Goal: Information Seeking & Learning: Find specific fact

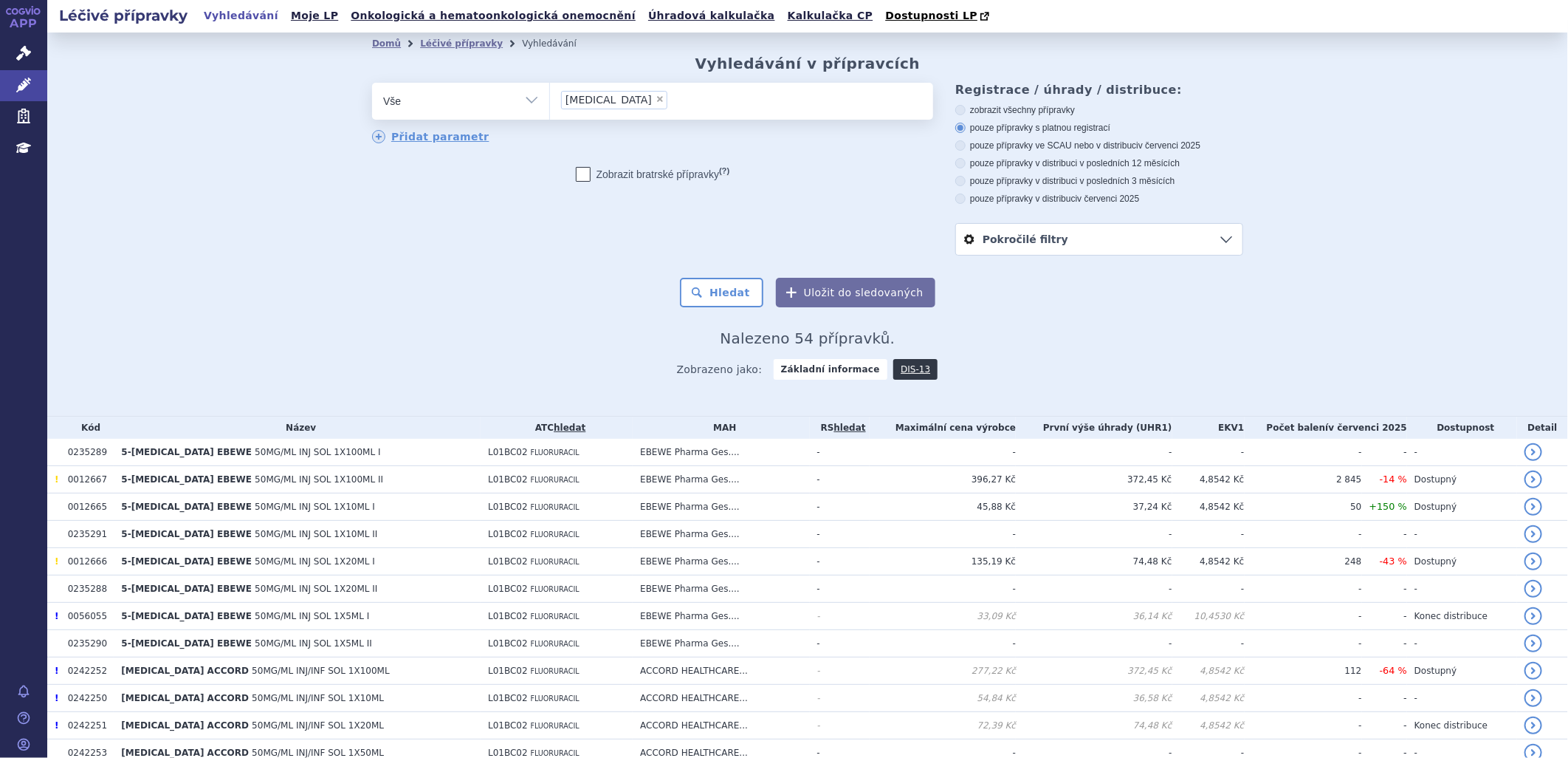
click at [655, 100] on span "×" at bounding box center [659, 99] width 9 height 9
click at [550, 100] on select "fluorouracil" at bounding box center [549, 101] width 1 height 37
select select
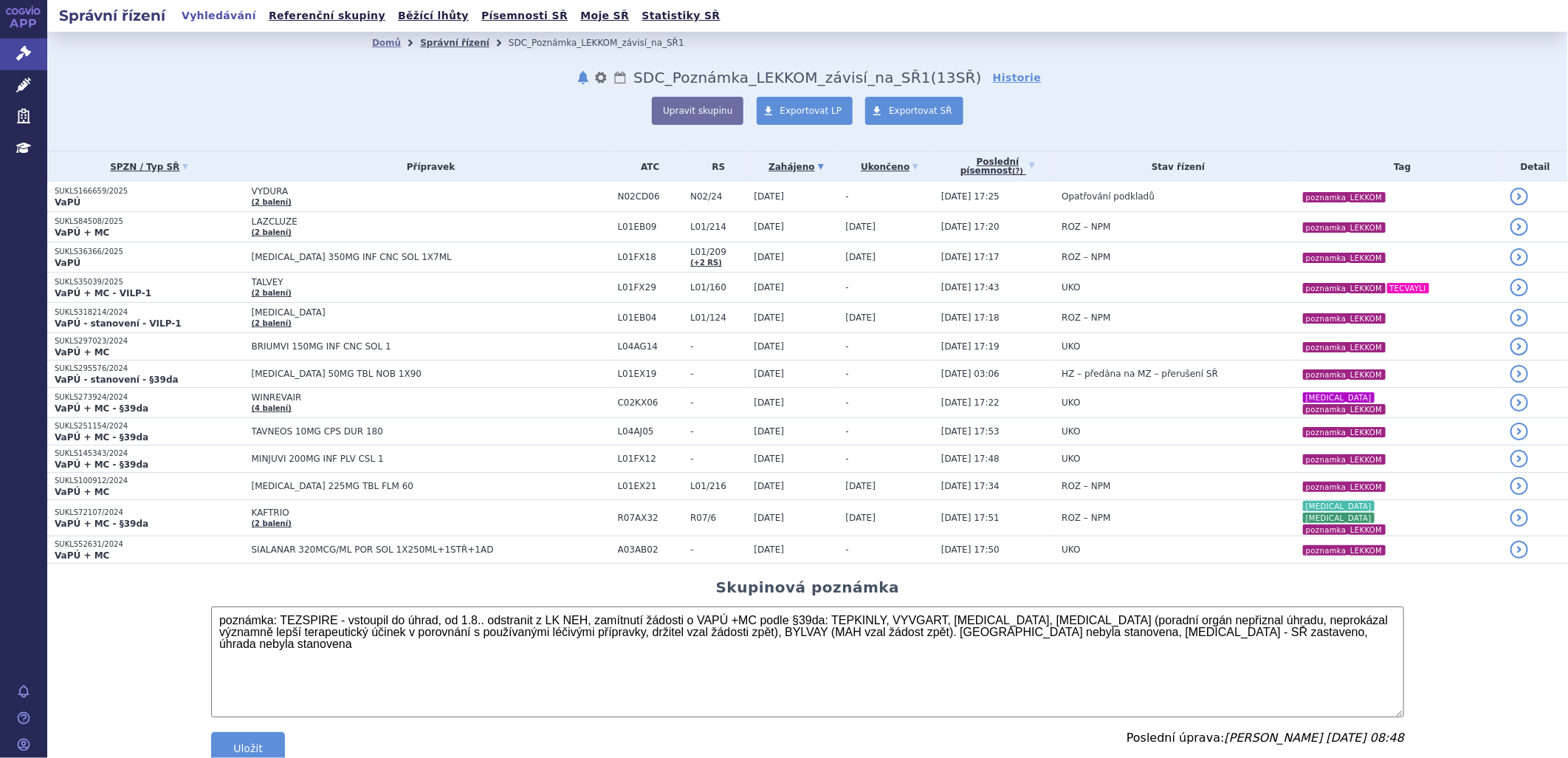
click at [425, 40] on link "Správní řízení" at bounding box center [454, 43] width 69 height 10
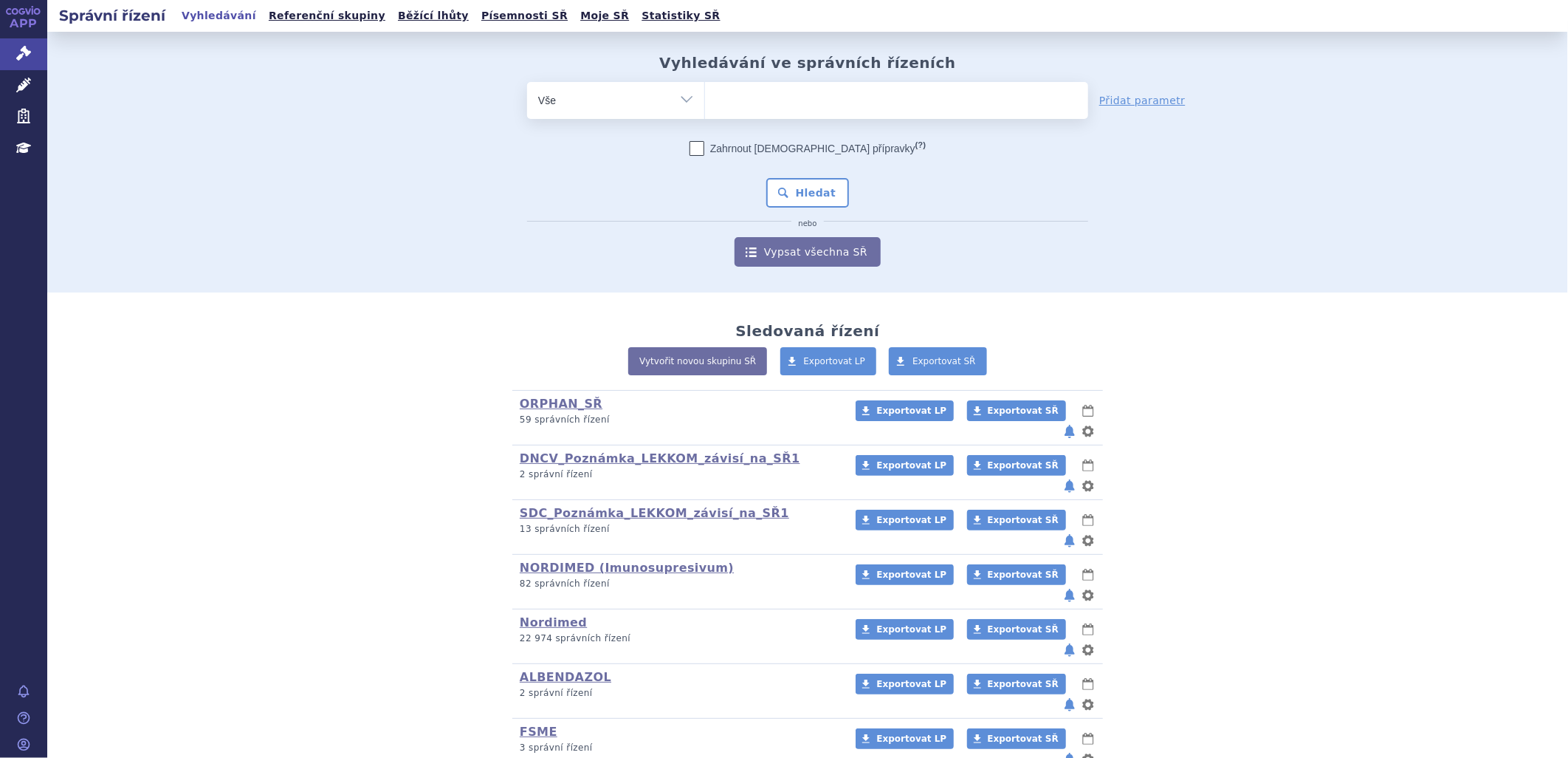
click at [799, 105] on ul at bounding box center [896, 98] width 383 height 31
click at [705, 105] on select at bounding box center [704, 100] width 1 height 37
type input "te"
type input "tet"
type input "teta"
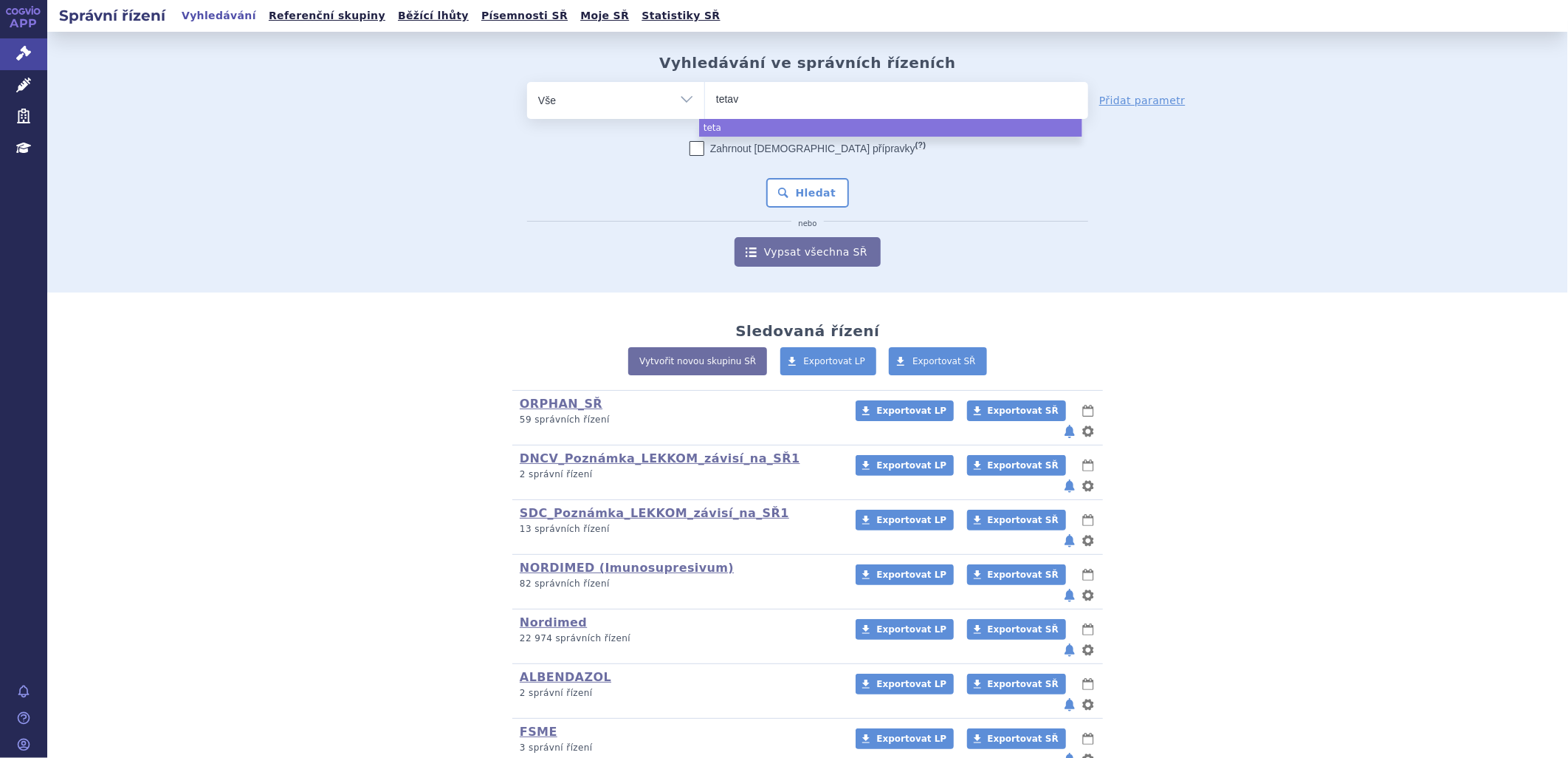
type input "tetava"
type input "tetavax"
select select "tetavax"
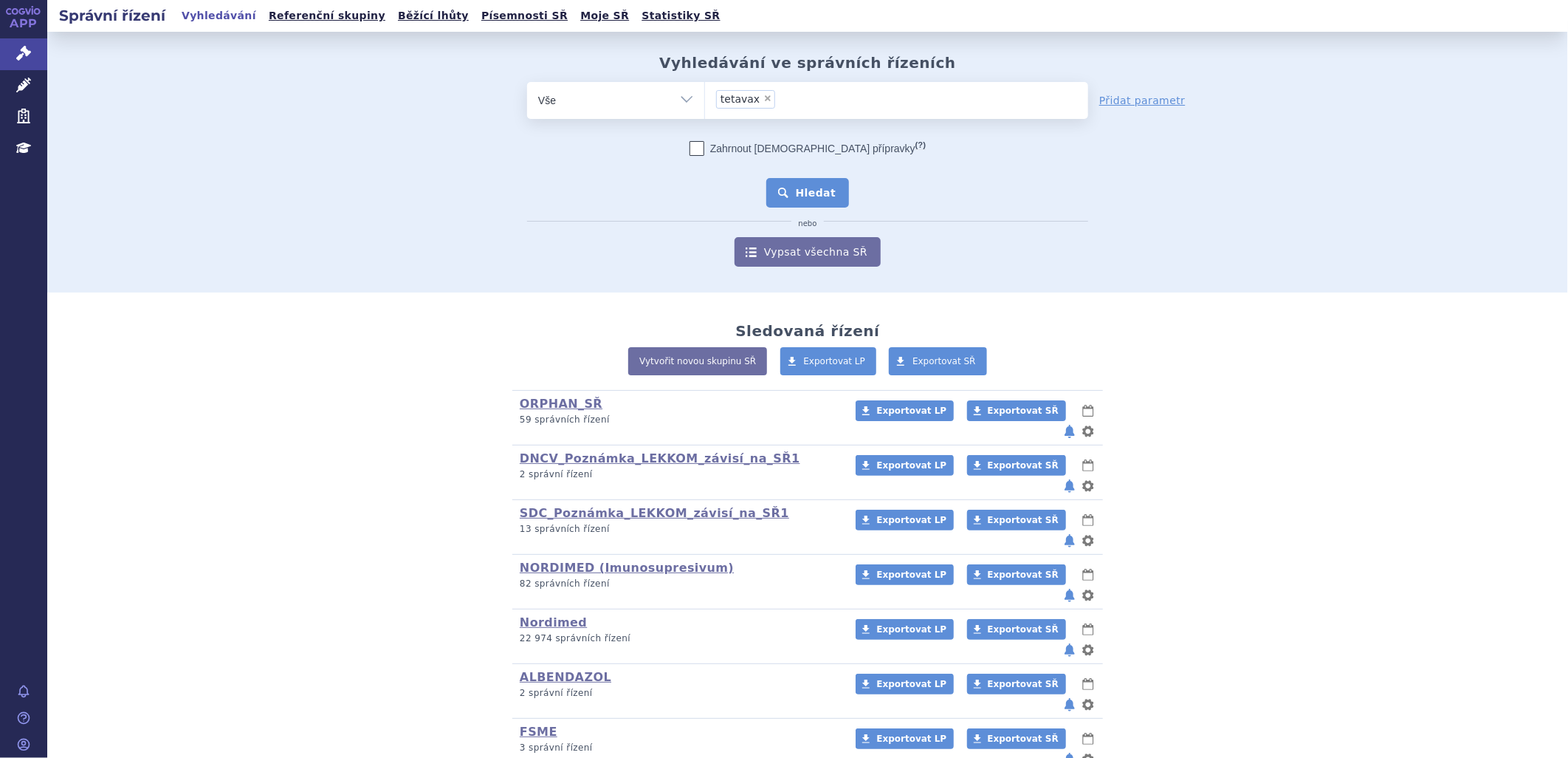
click at [790, 189] on button "Hledat" at bounding box center [808, 192] width 84 height 29
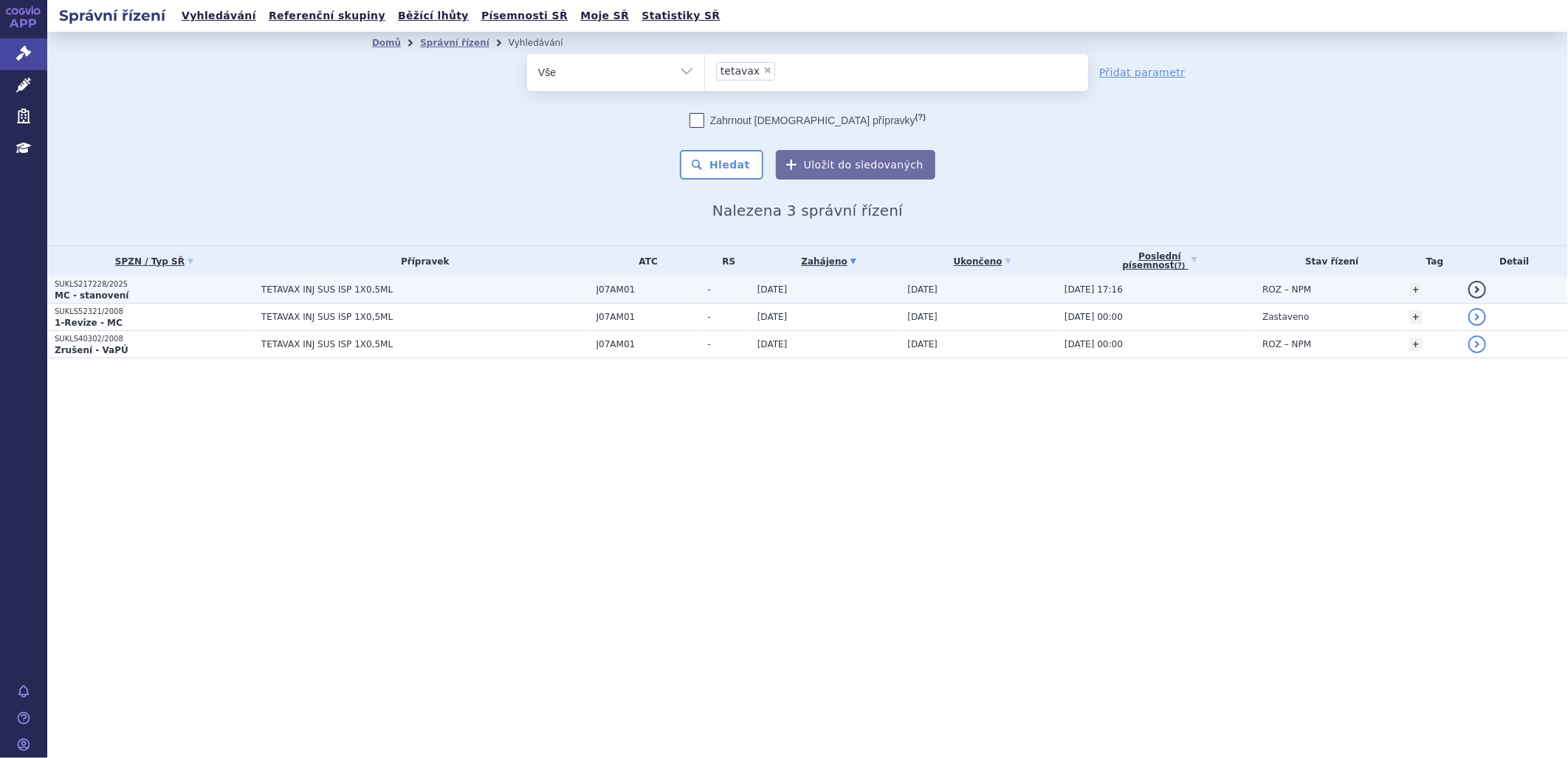
click at [295, 292] on span "TETAVAX INJ SUS ISP 1X0,5ML" at bounding box center [425, 289] width 328 height 10
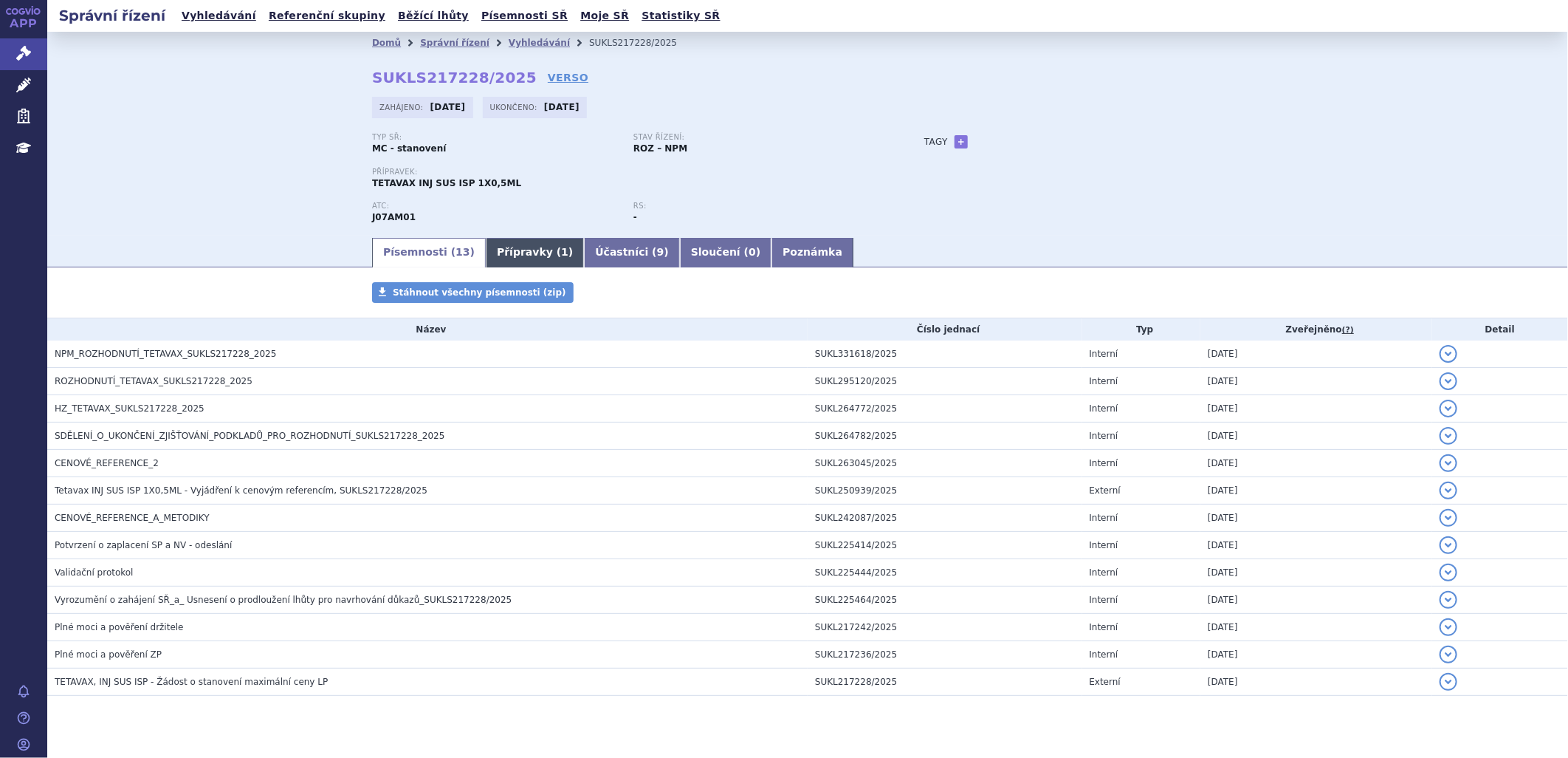
click at [520, 259] on link "Přípravky ( 1 )" at bounding box center [534, 253] width 98 height 29
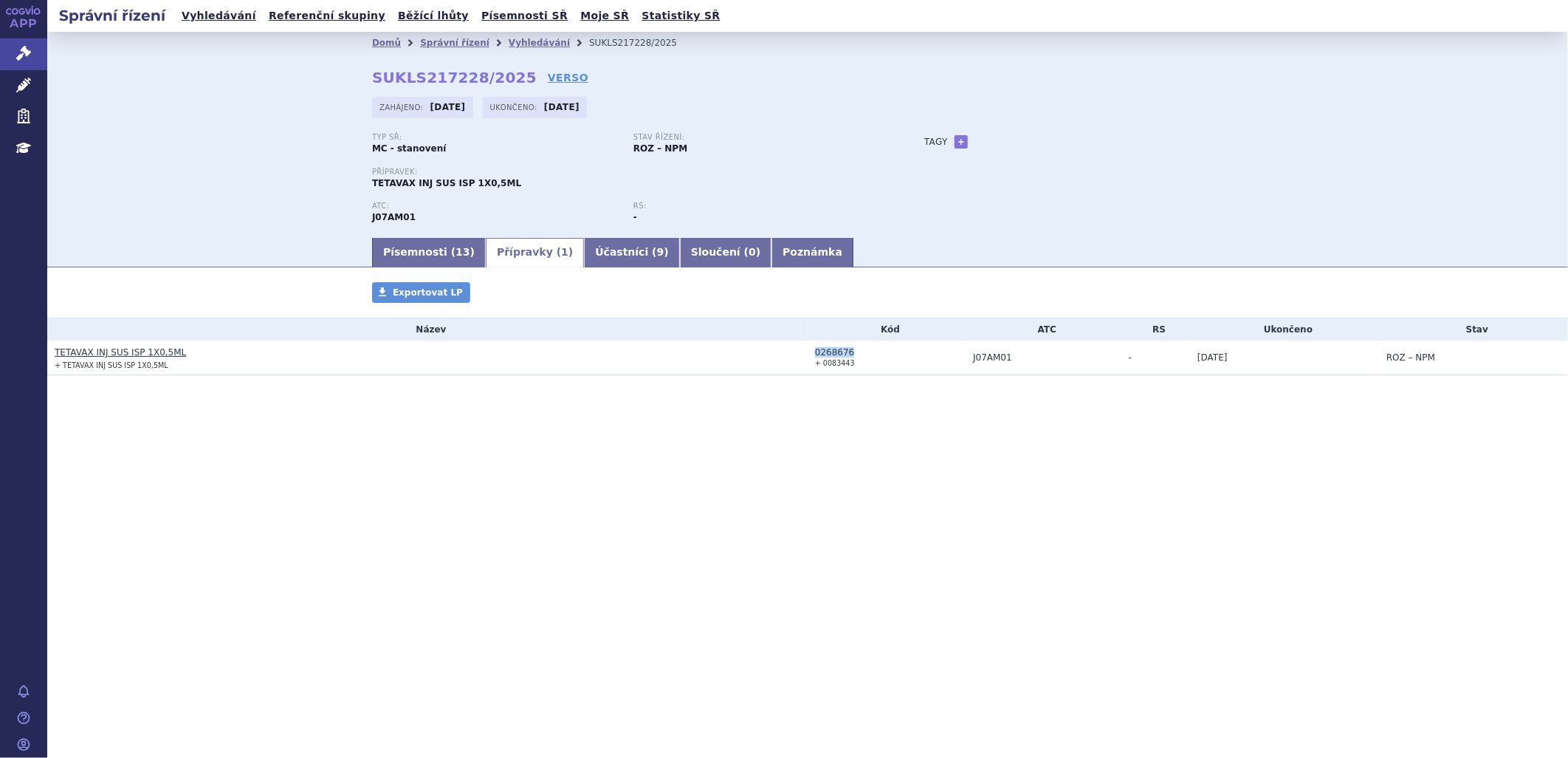
drag, startPoint x: 812, startPoint y: 356, endPoint x: 851, endPoint y: 353, distance: 39.1
click at [851, 353] on td "0268676 + 0083443" at bounding box center [886, 358] width 158 height 35
drag, startPoint x: 851, startPoint y: 353, endPoint x: 852, endPoint y: 365, distance: 12.0
click at [852, 365] on td "0268676 + 0083443" at bounding box center [886, 358] width 158 height 35
drag, startPoint x: 852, startPoint y: 365, endPoint x: 856, endPoint y: 351, distance: 14.6
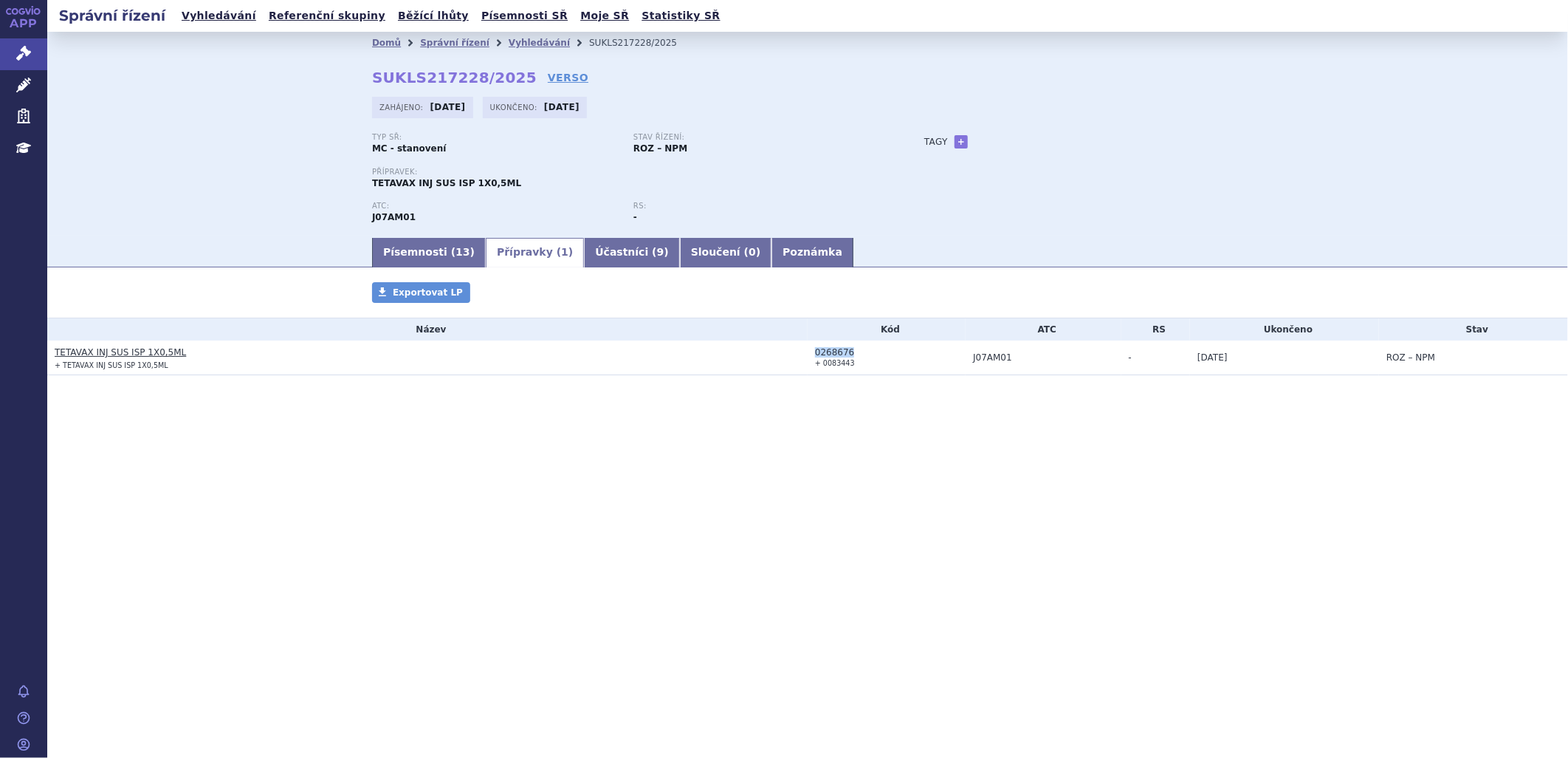
click at [856, 351] on td "0268676 + 0083443" at bounding box center [886, 358] width 158 height 35
drag, startPoint x: 856, startPoint y: 351, endPoint x: 869, endPoint y: 357, distance: 14.3
click at [869, 357] on div "0268676" at bounding box center [890, 351] width 150 height 10
click at [413, 254] on link "Písemnosti ( 13 )" at bounding box center [429, 253] width 114 height 29
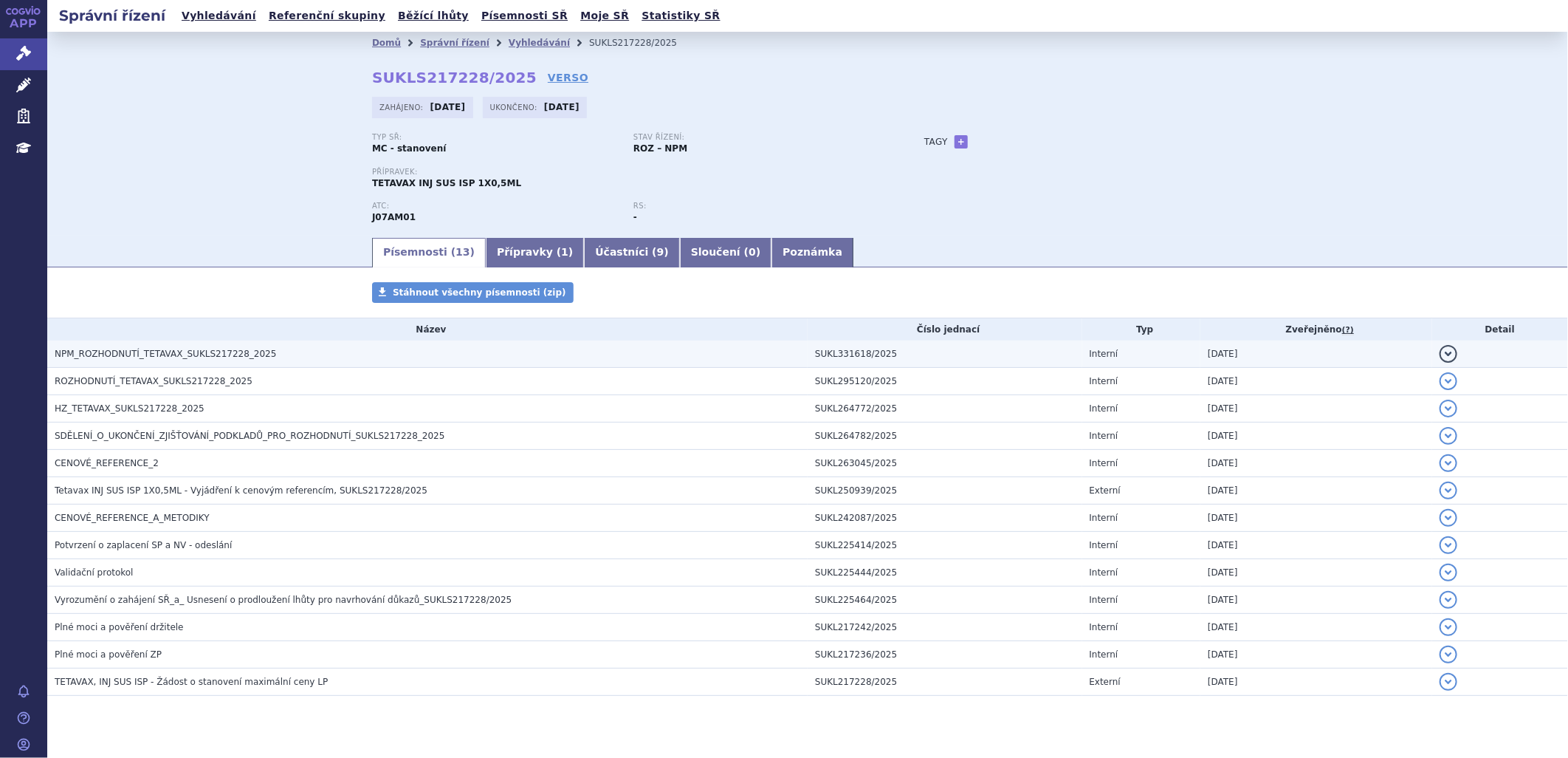
click at [217, 356] on span "NPM_ROZHODNUTÍ_TETAVAX_SUKLS217228_2025" at bounding box center [165, 353] width 222 height 10
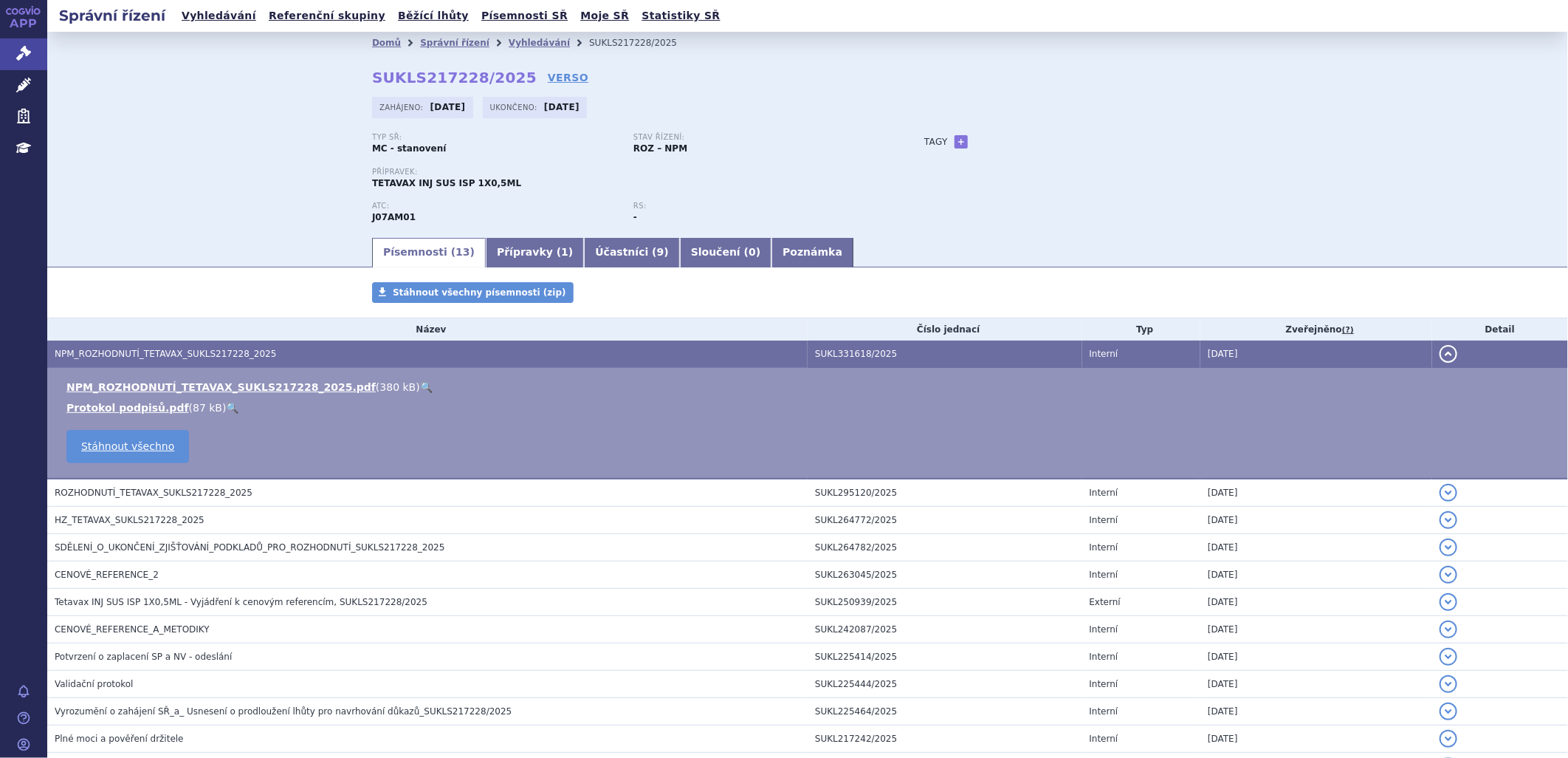
click at [420, 387] on link "🔍" at bounding box center [427, 386] width 12 height 12
drag, startPoint x: 390, startPoint y: 185, endPoint x: 499, endPoint y: 182, distance: 109.0
click at [499, 182] on div "Přípravek: TETAVAX INJ SUS ISP 1X0,5ML" at bounding box center [634, 178] width 523 height 22
drag, startPoint x: 499, startPoint y: 182, endPoint x: 508, endPoint y: 44, distance: 138.3
click at [509, 44] on link "Vyhledávání" at bounding box center [539, 43] width 61 height 10
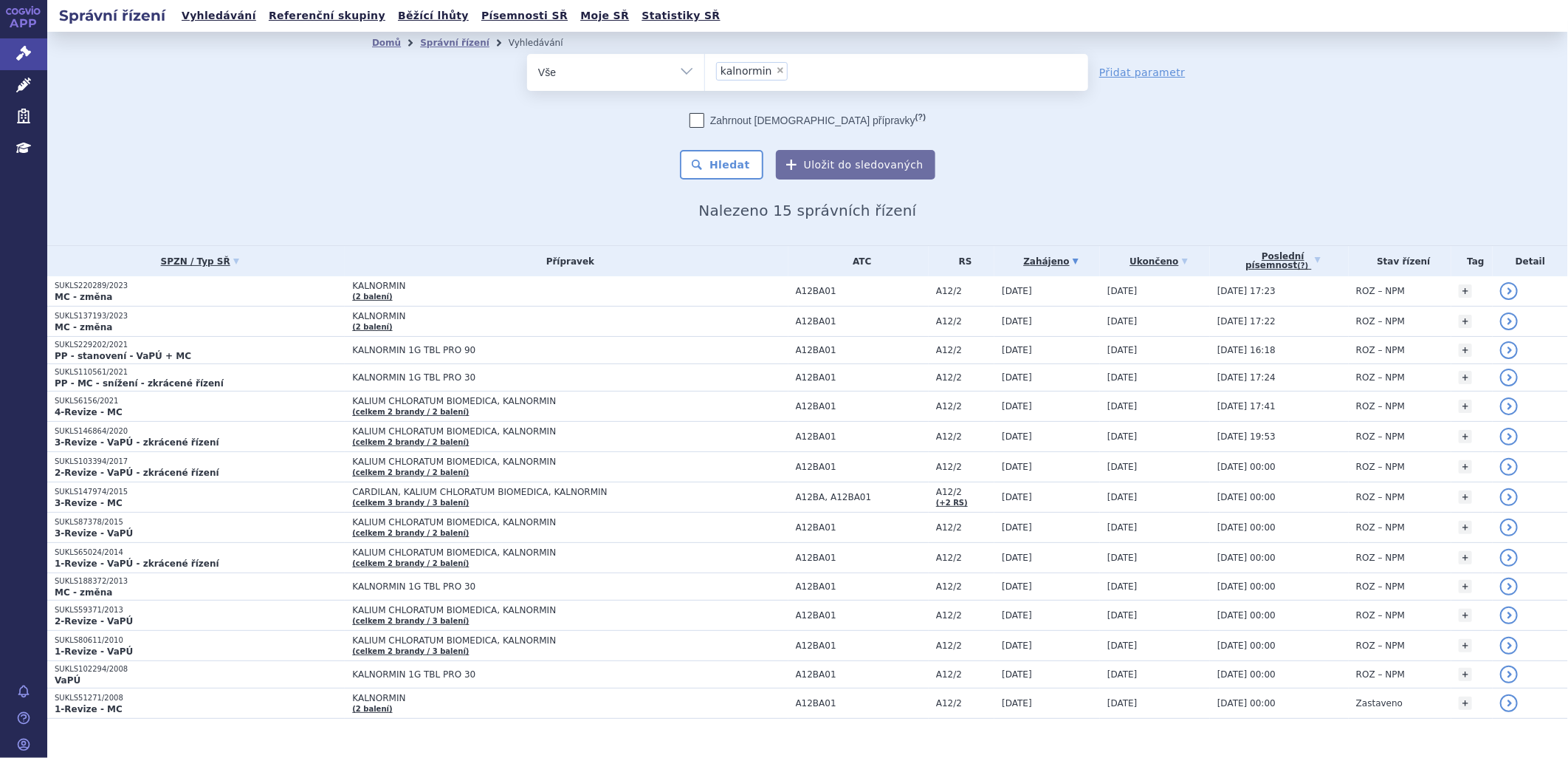
click at [775, 70] on span "×" at bounding box center [779, 70] width 9 height 9
click at [705, 70] on select "kalnormin" at bounding box center [704, 72] width 1 height 37
select select
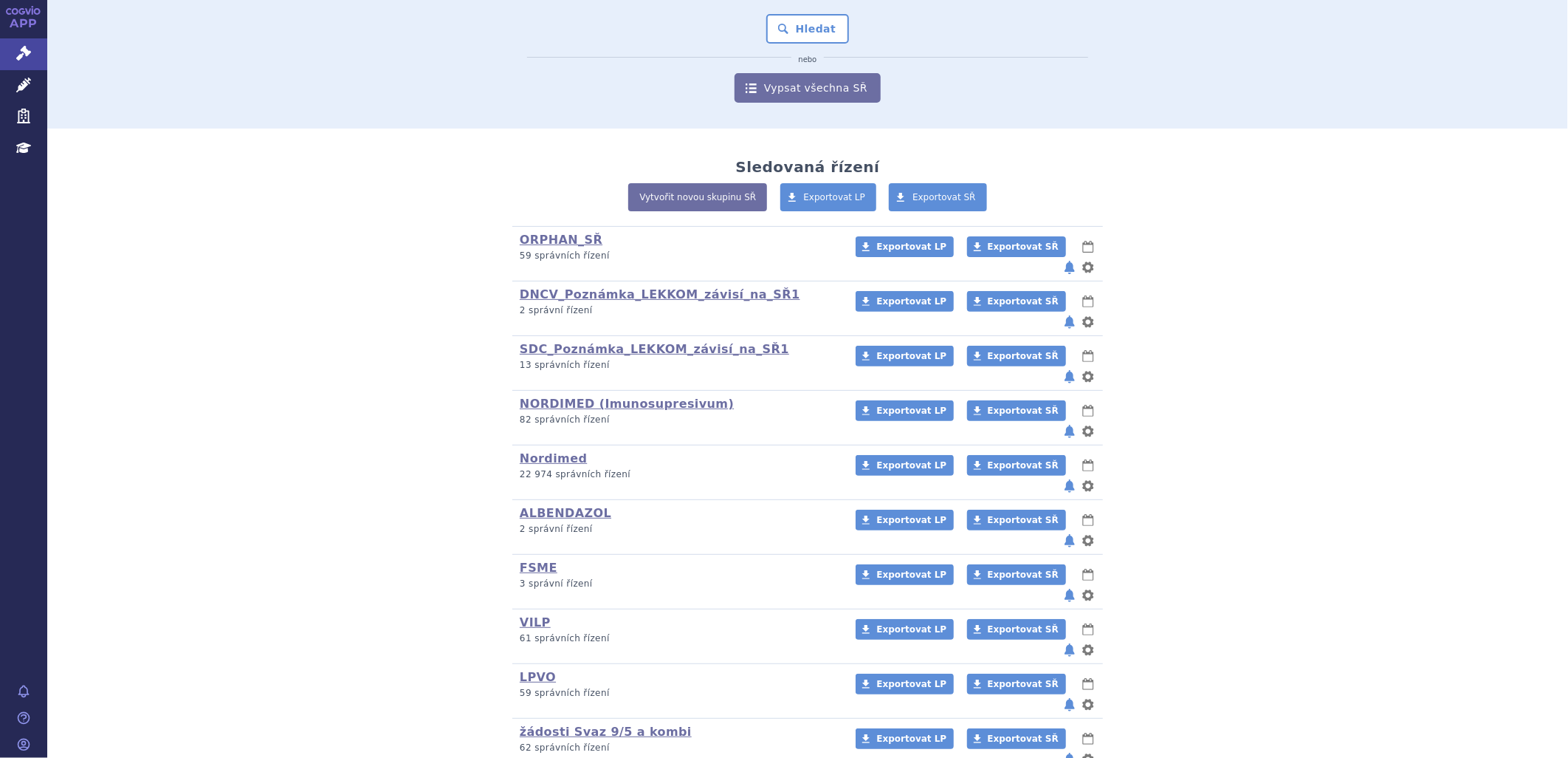
scroll to position [182, 0]
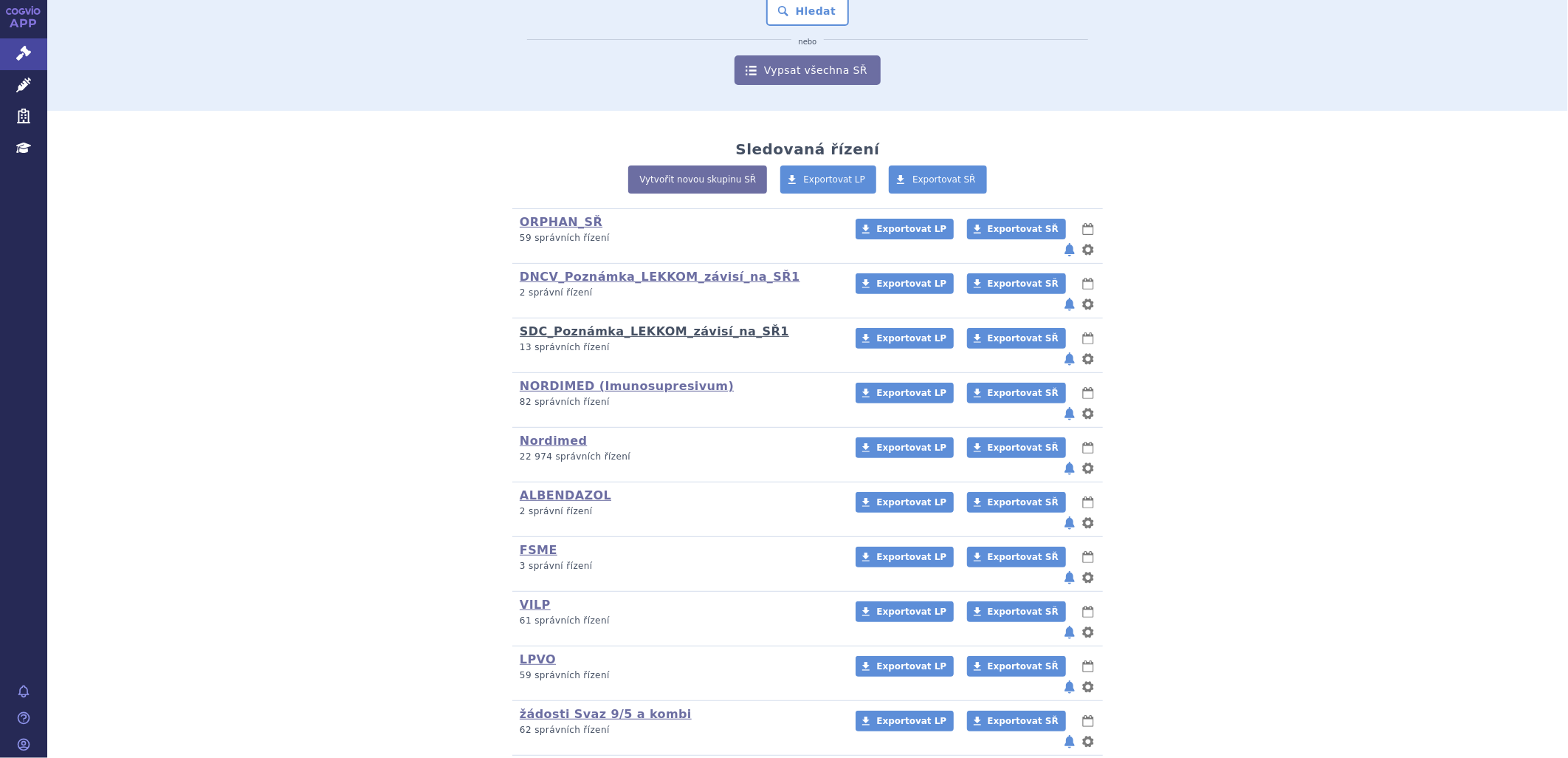
click at [554, 324] on link "SDC_Poznámka_LEKKOM_závisí_na_SŘ1" at bounding box center [654, 331] width 269 height 14
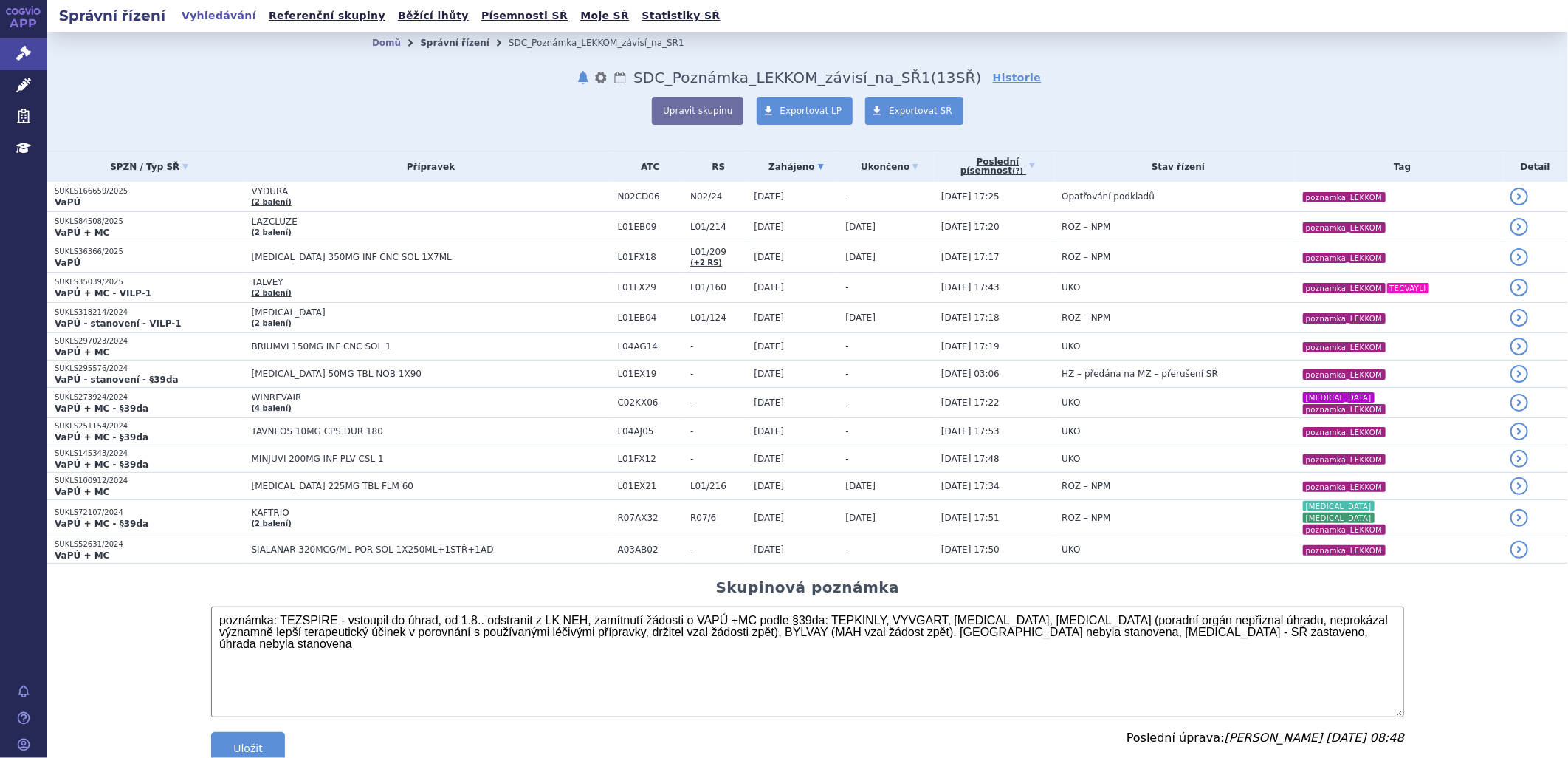
click at [424, 41] on link "Správní řízení" at bounding box center [454, 43] width 69 height 10
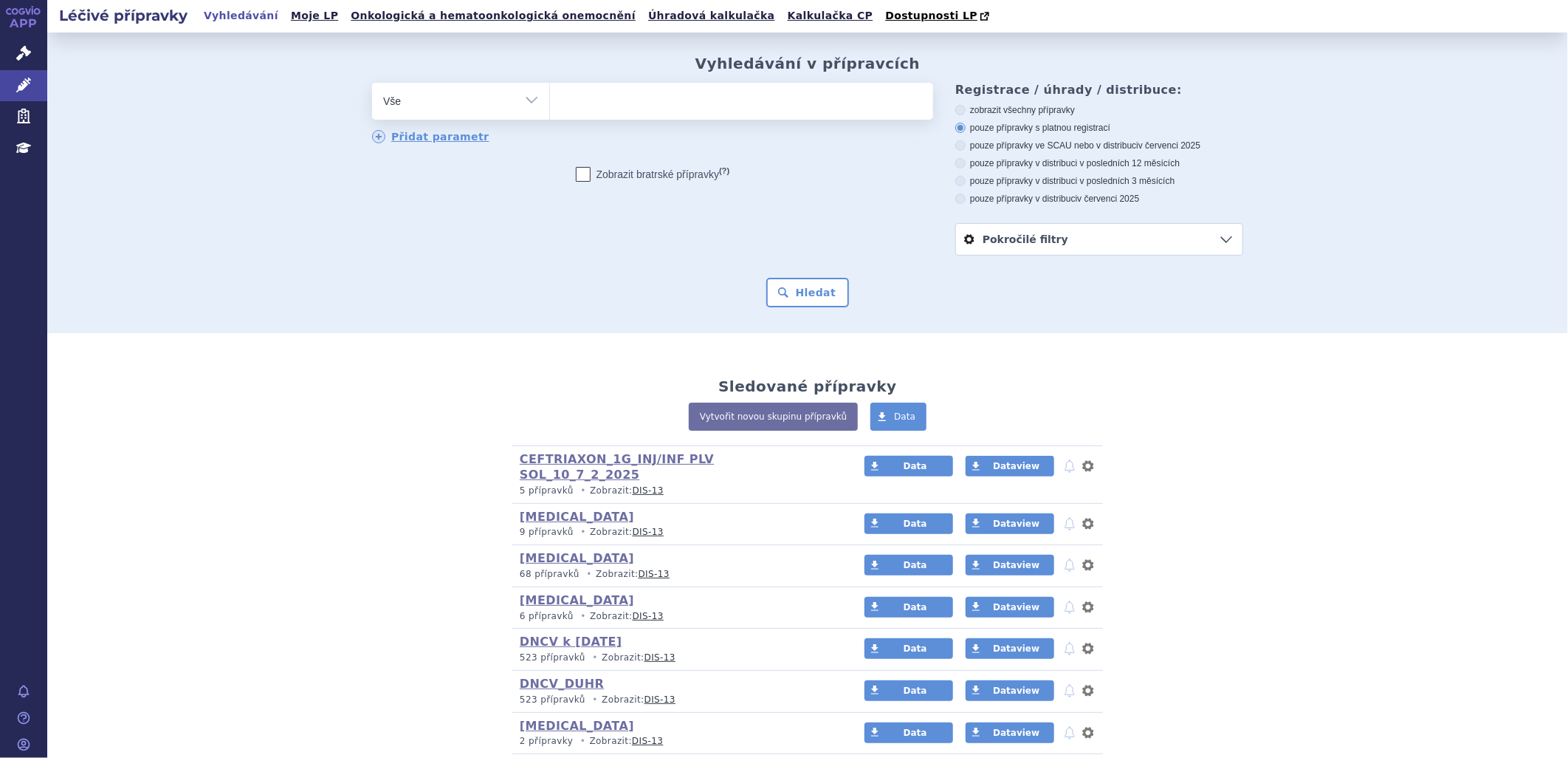
click at [630, 108] on ul at bounding box center [741, 99] width 383 height 31
click at [550, 108] on select at bounding box center [549, 101] width 1 height 37
paste input "0098894"
type input "0098894"
select select "0098894"
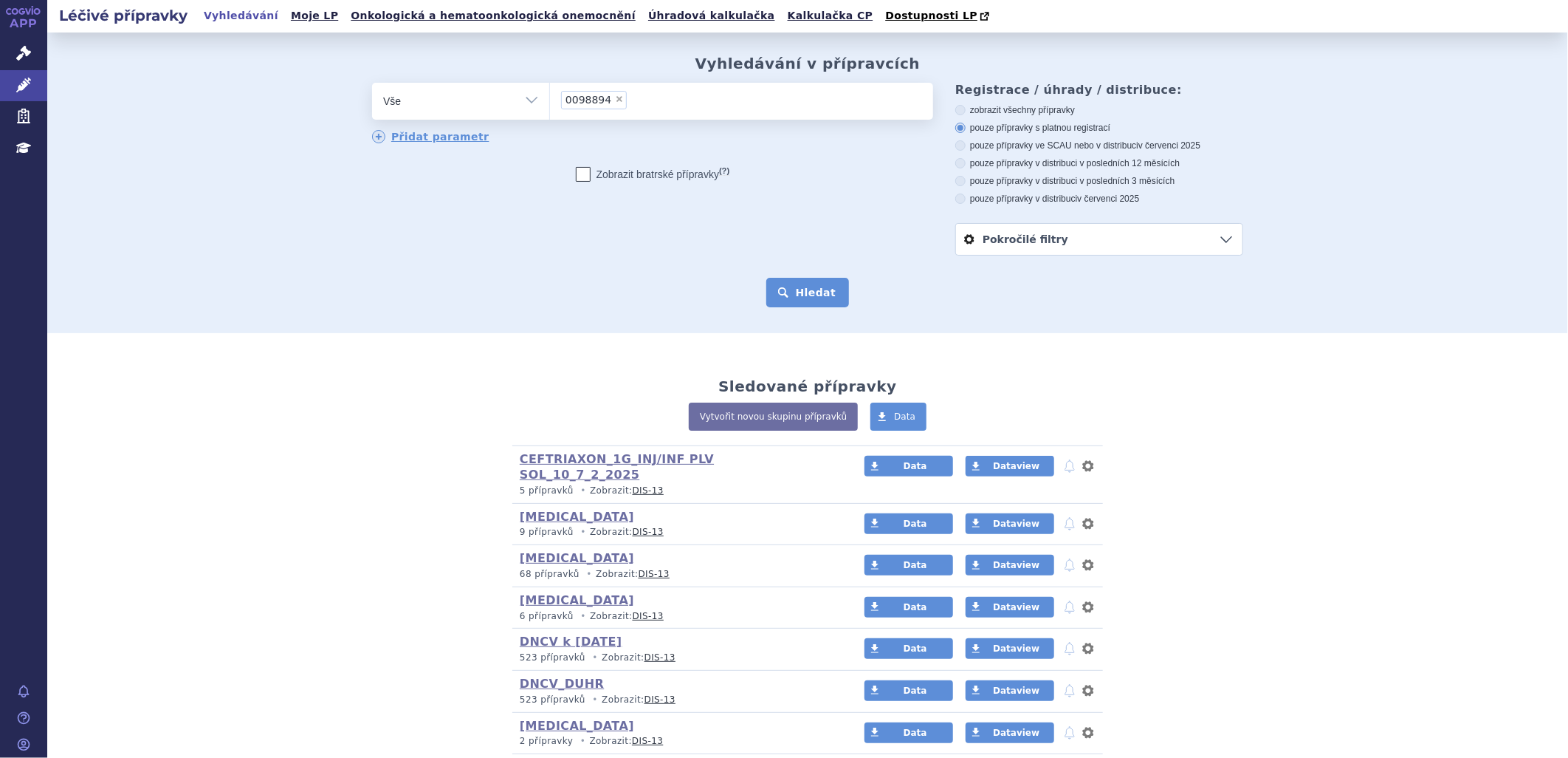
click at [821, 289] on button "Hledat" at bounding box center [808, 292] width 84 height 29
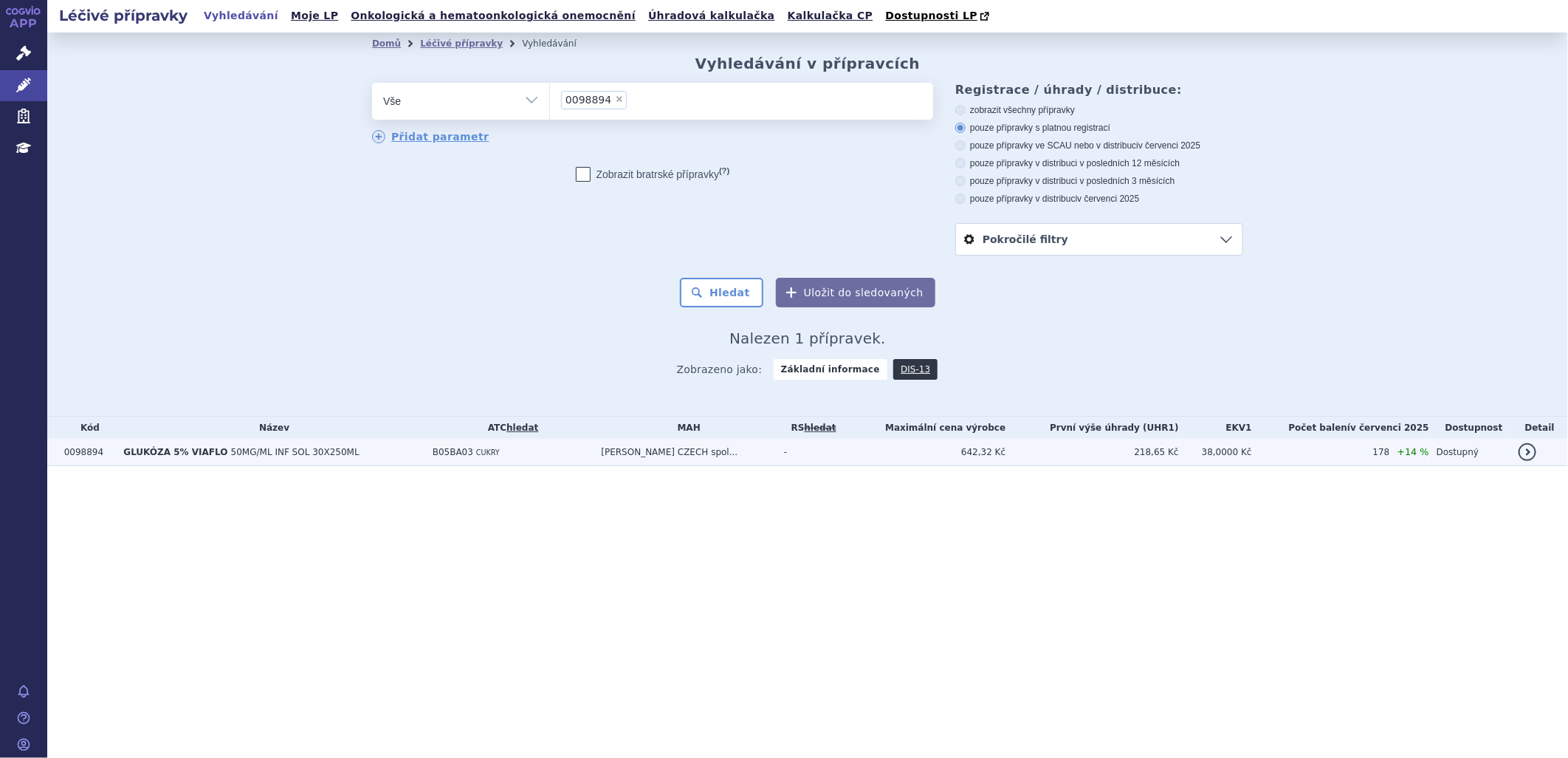
click at [302, 461] on td "GLUKÓZA 5% VIAFLO 50MG/ML INF SOL 30X250ML" at bounding box center [270, 452] width 309 height 27
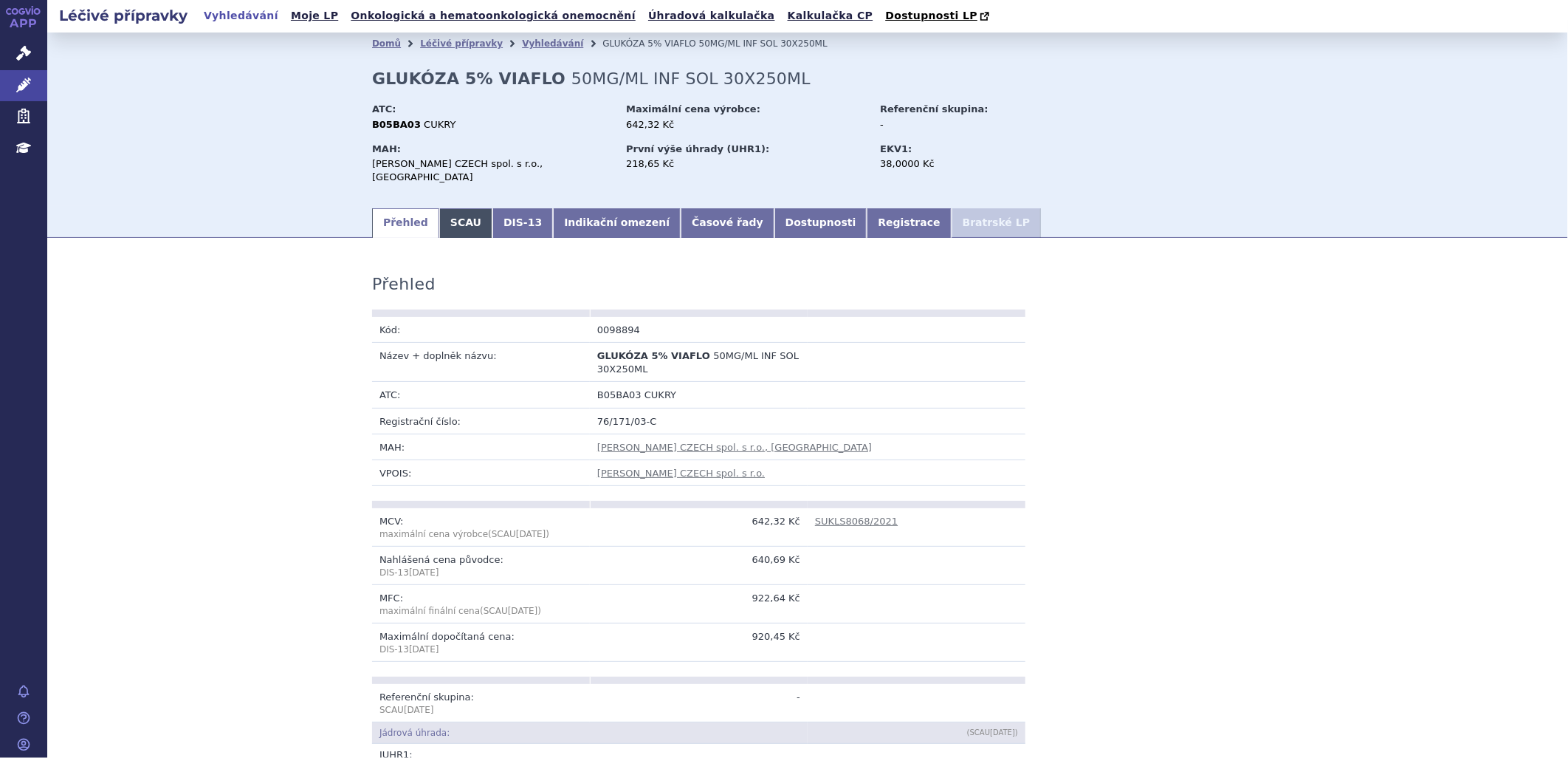
click at [454, 208] on link "SCAU" at bounding box center [465, 223] width 54 height 29
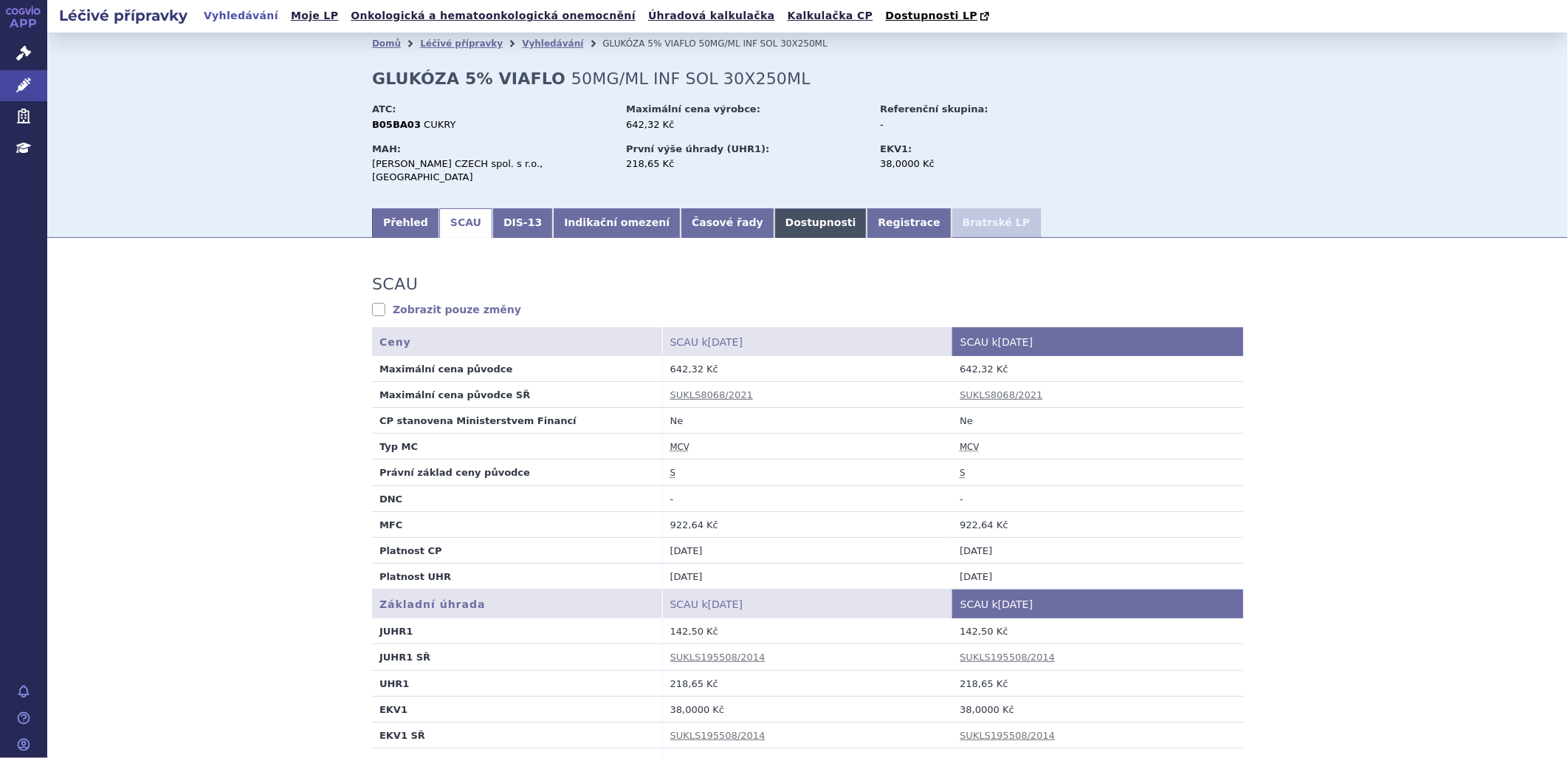
click at [775, 209] on link "Dostupnosti" at bounding box center [821, 223] width 93 height 29
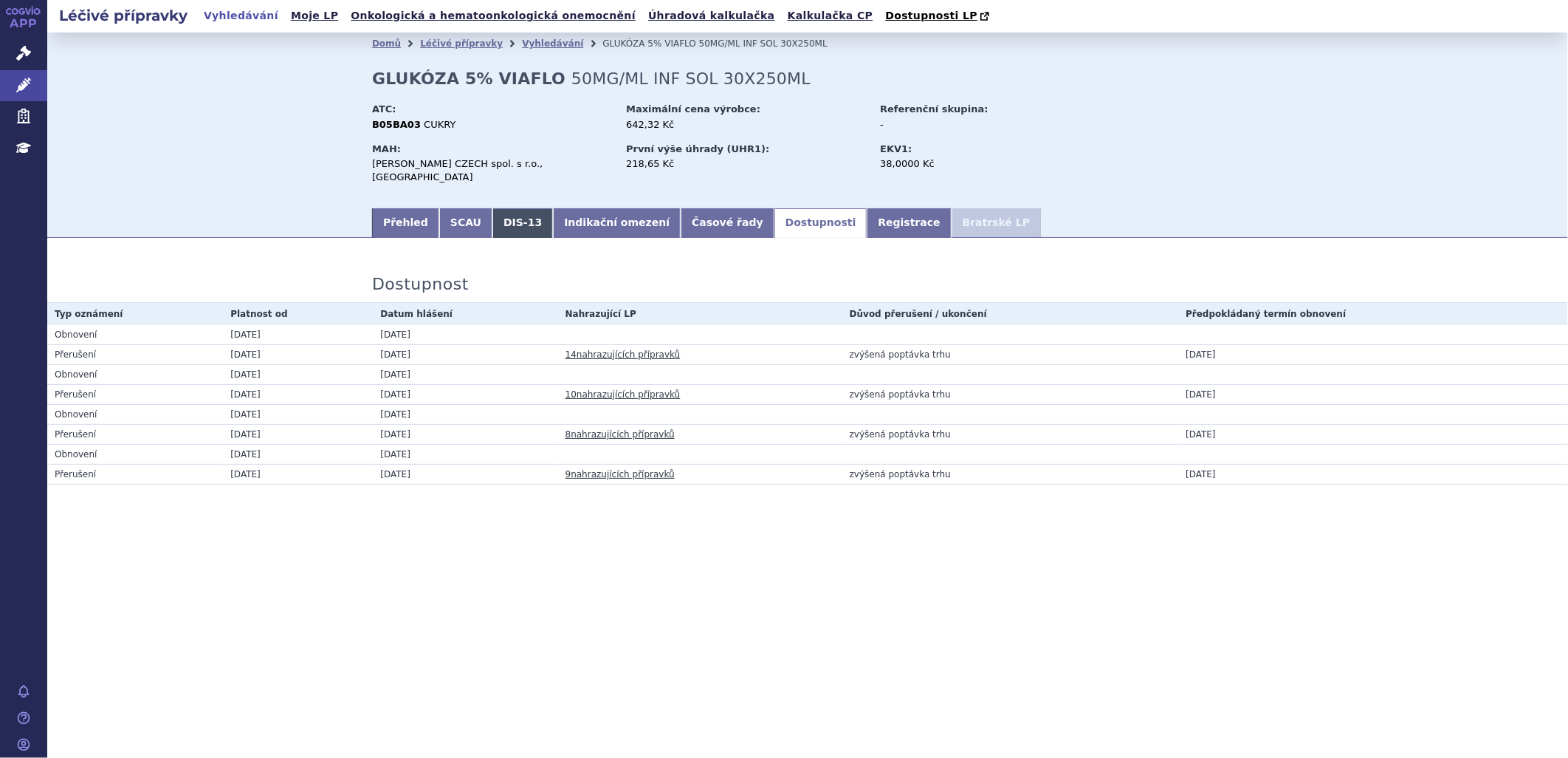
click at [506, 209] on link "DIS-13" at bounding box center [523, 223] width 60 height 29
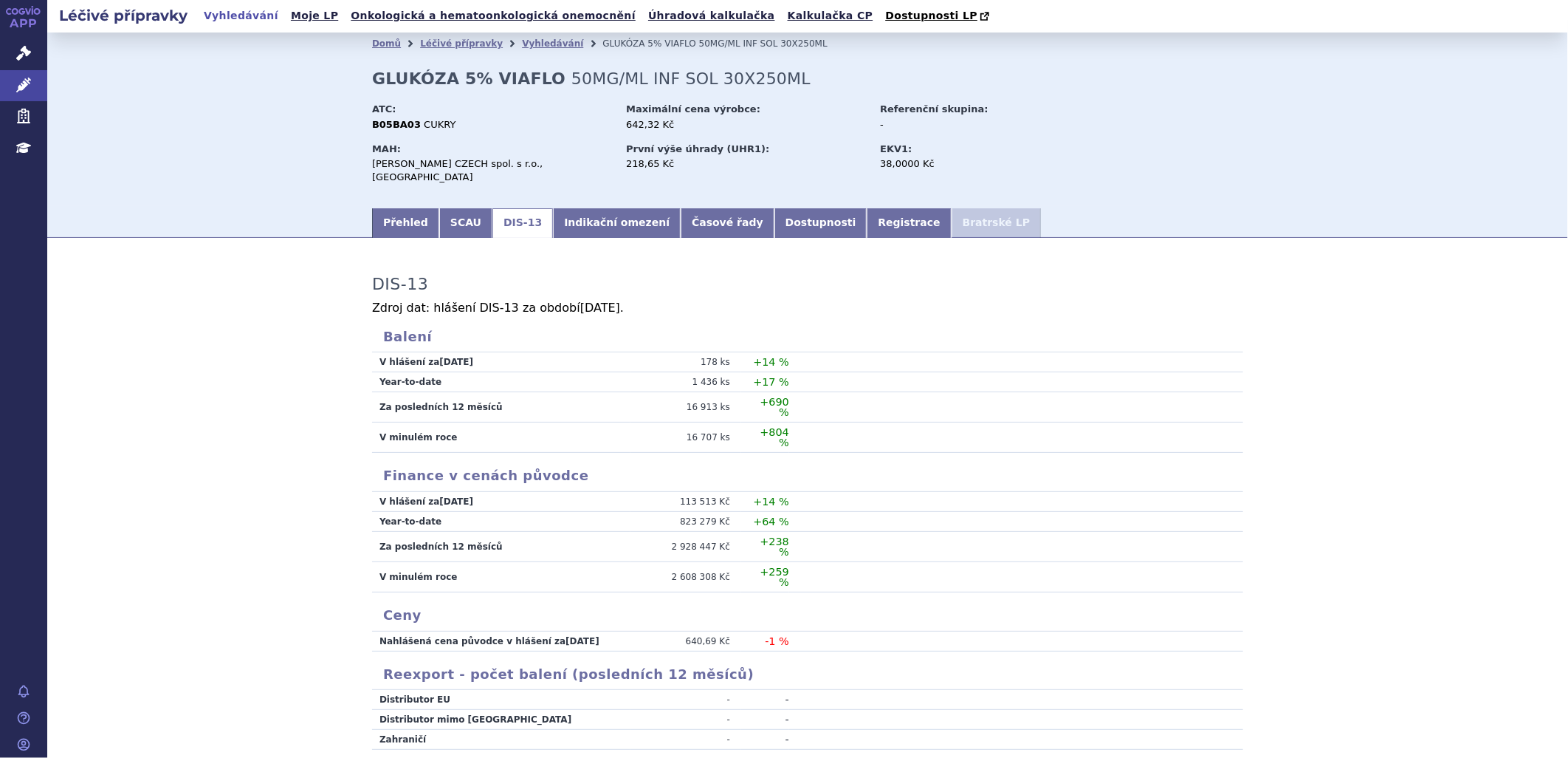
scroll to position [86, 0]
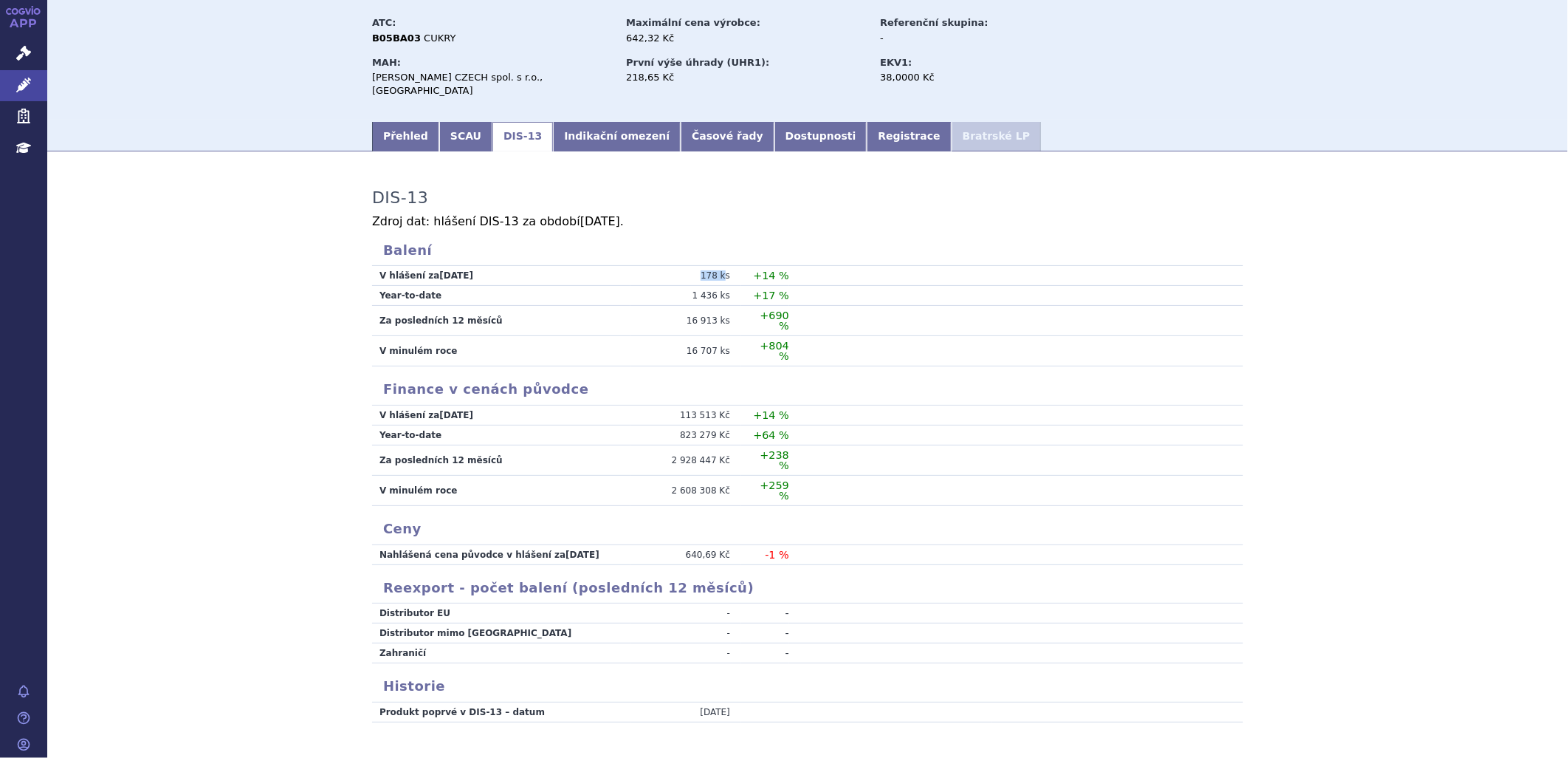
drag, startPoint x: 697, startPoint y: 258, endPoint x: 721, endPoint y: 259, distance: 24.0
click at [721, 266] on td "178 ks" at bounding box center [686, 276] width 111 height 20
click at [475, 266] on td "V hlášení za Jul 2025" at bounding box center [501, 276] width 258 height 20
click at [867, 122] on link "Registrace" at bounding box center [909, 137] width 85 height 29
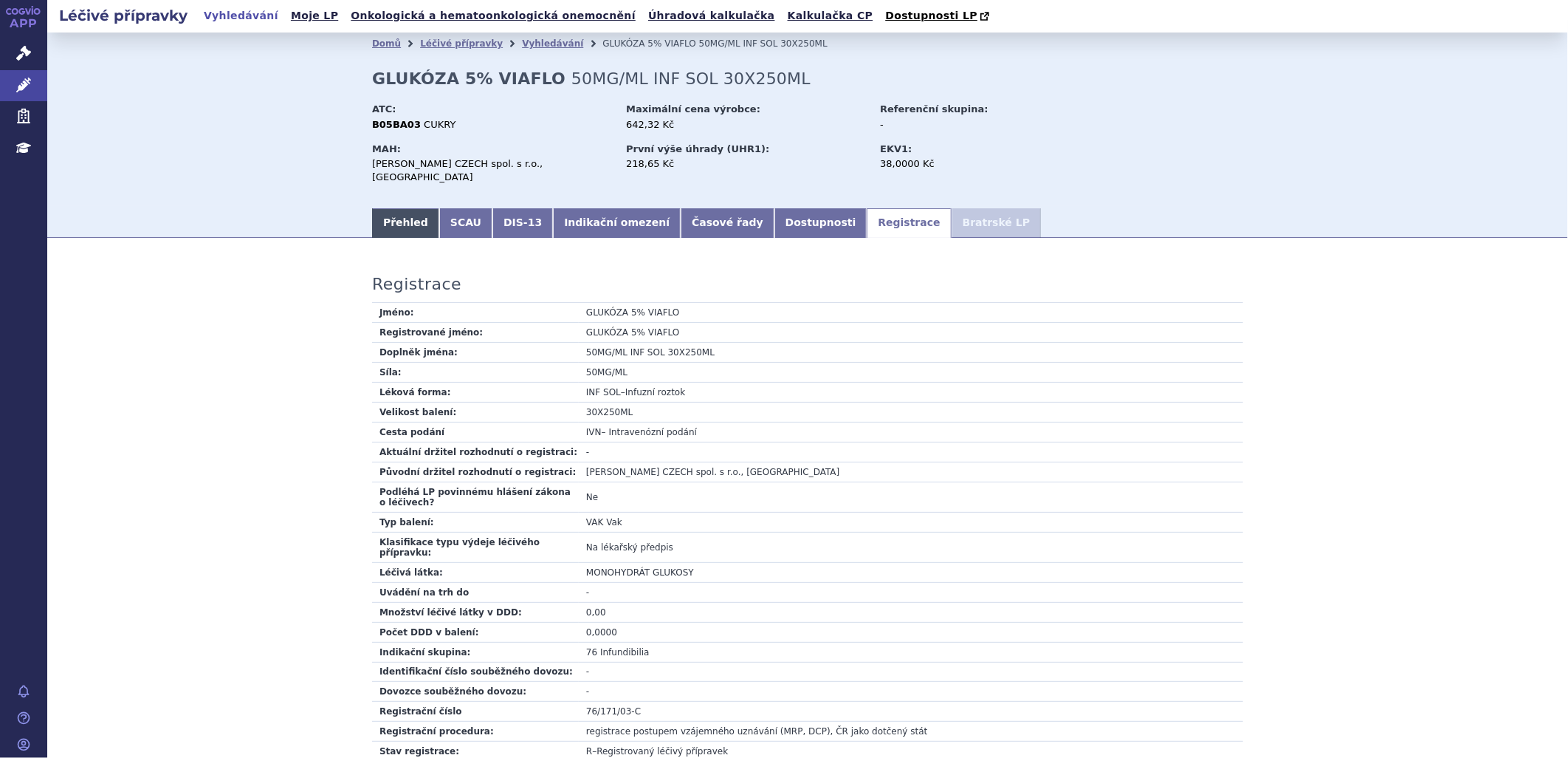
click at [399, 208] on link "Přehled" at bounding box center [406, 223] width 67 height 29
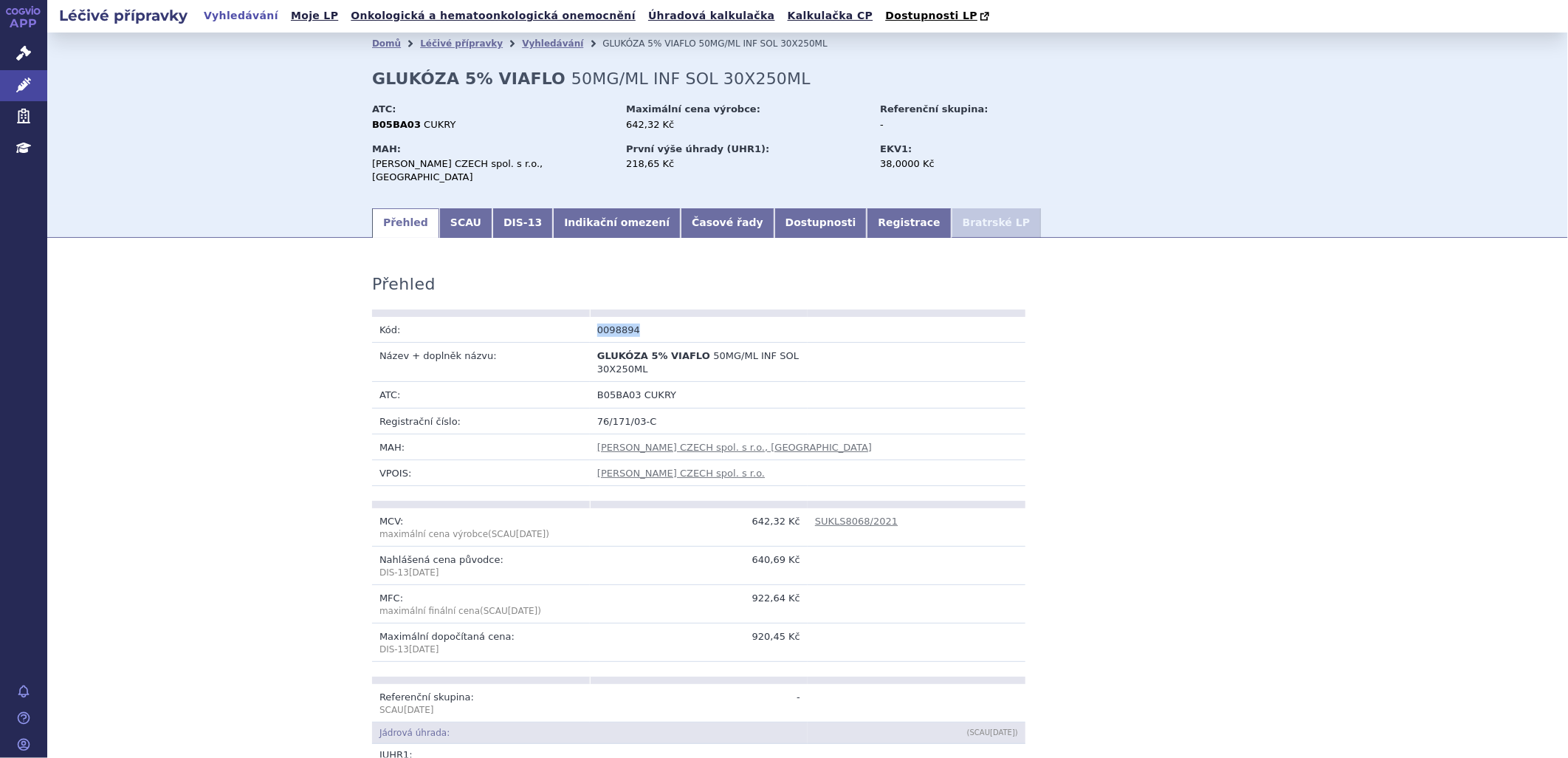
drag, startPoint x: 637, startPoint y: 317, endPoint x: 554, endPoint y: 313, distance: 83.1
click at [554, 317] on tr "Kód: 0098894" at bounding box center [699, 329] width 653 height 26
copy tr "Kód: 0098894"
drag, startPoint x: 364, startPoint y: 76, endPoint x: 468, endPoint y: 76, distance: 104.0
click at [468, 76] on div "Domů Léčivé přípravky Vyhledávání GLUKÓZA 5% VIAFLO 50MG/ML INF SOL 30X250ML GL…" at bounding box center [807, 130] width 930 height 151
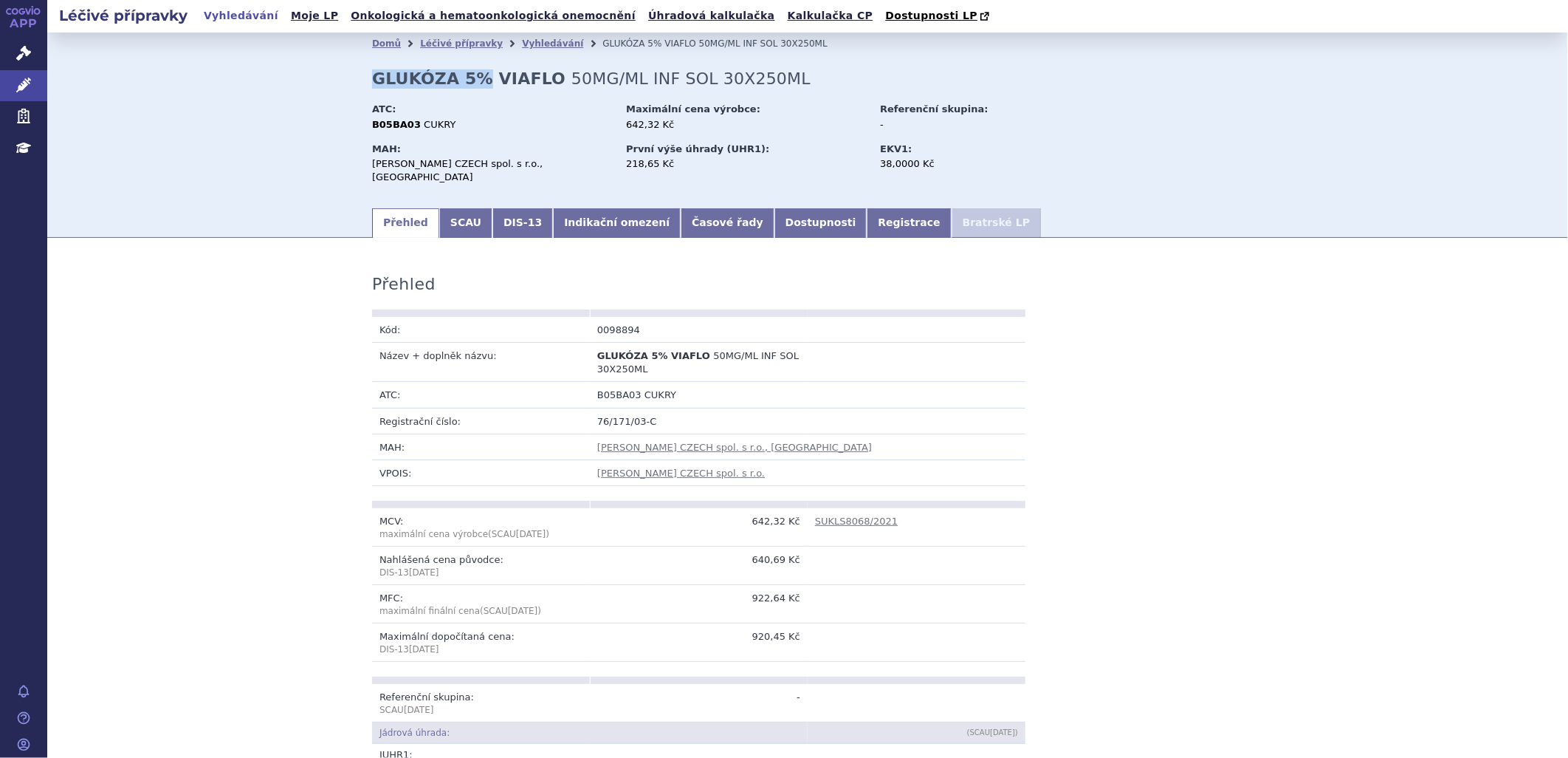
copy strong "GLUKÓZA 5%"
click at [233, 13] on link "Vyhledávání" at bounding box center [241, 16] width 84 height 20
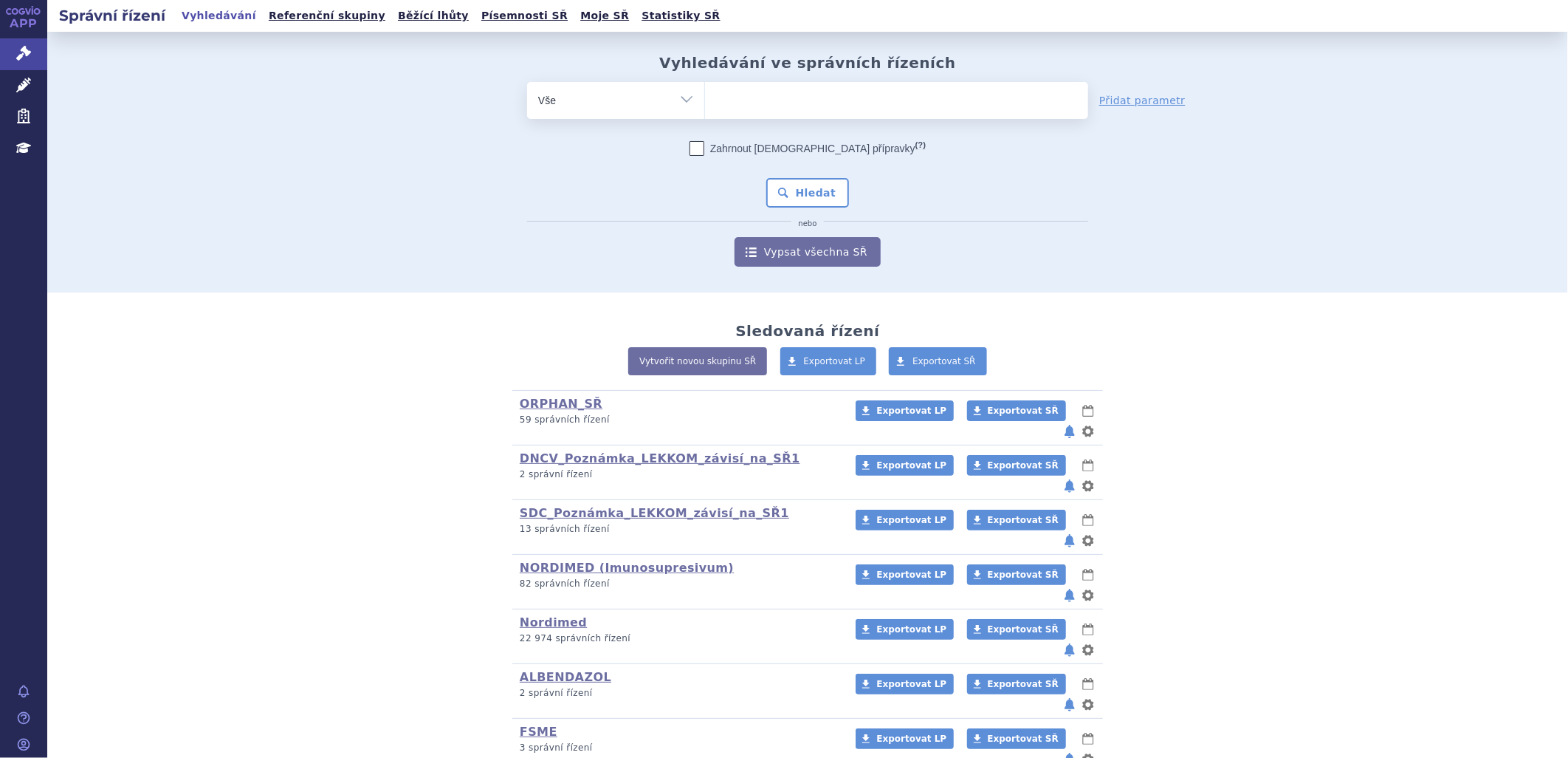
click at [812, 112] on ul at bounding box center [896, 98] width 383 height 31
click at [705, 112] on select at bounding box center [704, 100] width 1 height 37
paste input "0098894"
type input "0098894"
select select "0098894"
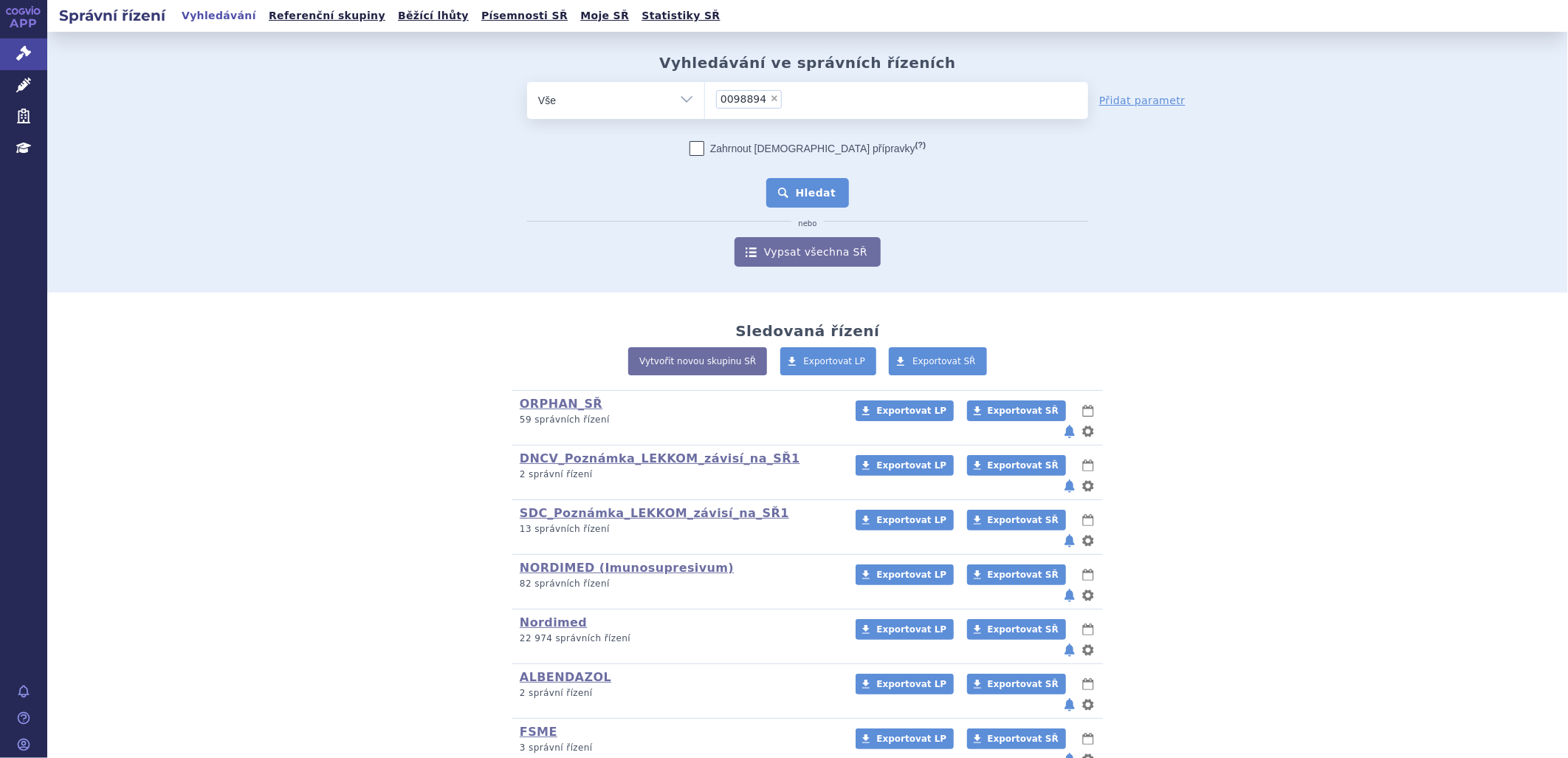
click at [810, 196] on button "Hledat" at bounding box center [808, 192] width 84 height 29
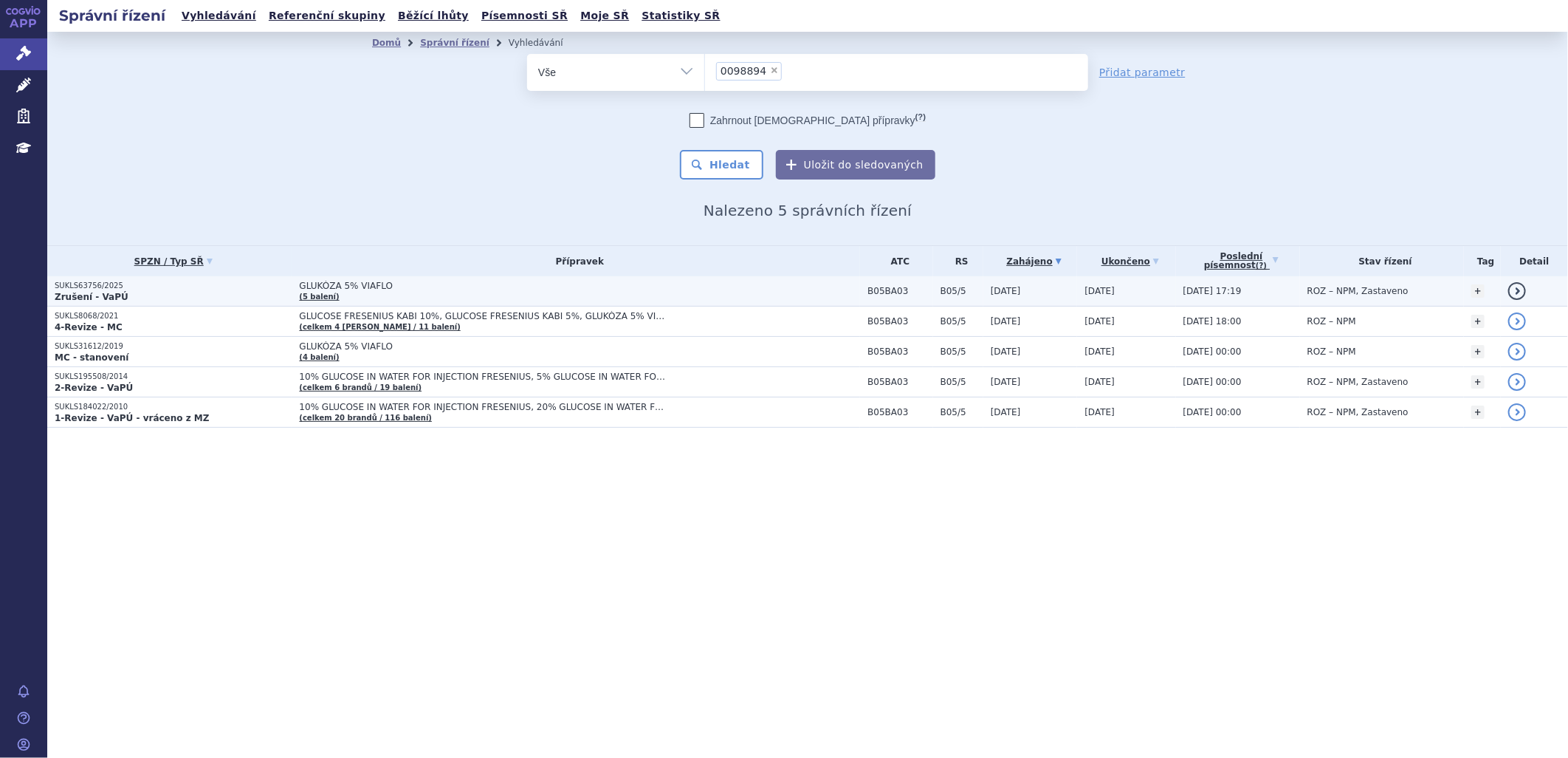
click at [91, 282] on p "SUKLS63756/2025" at bounding box center [173, 286] width 237 height 10
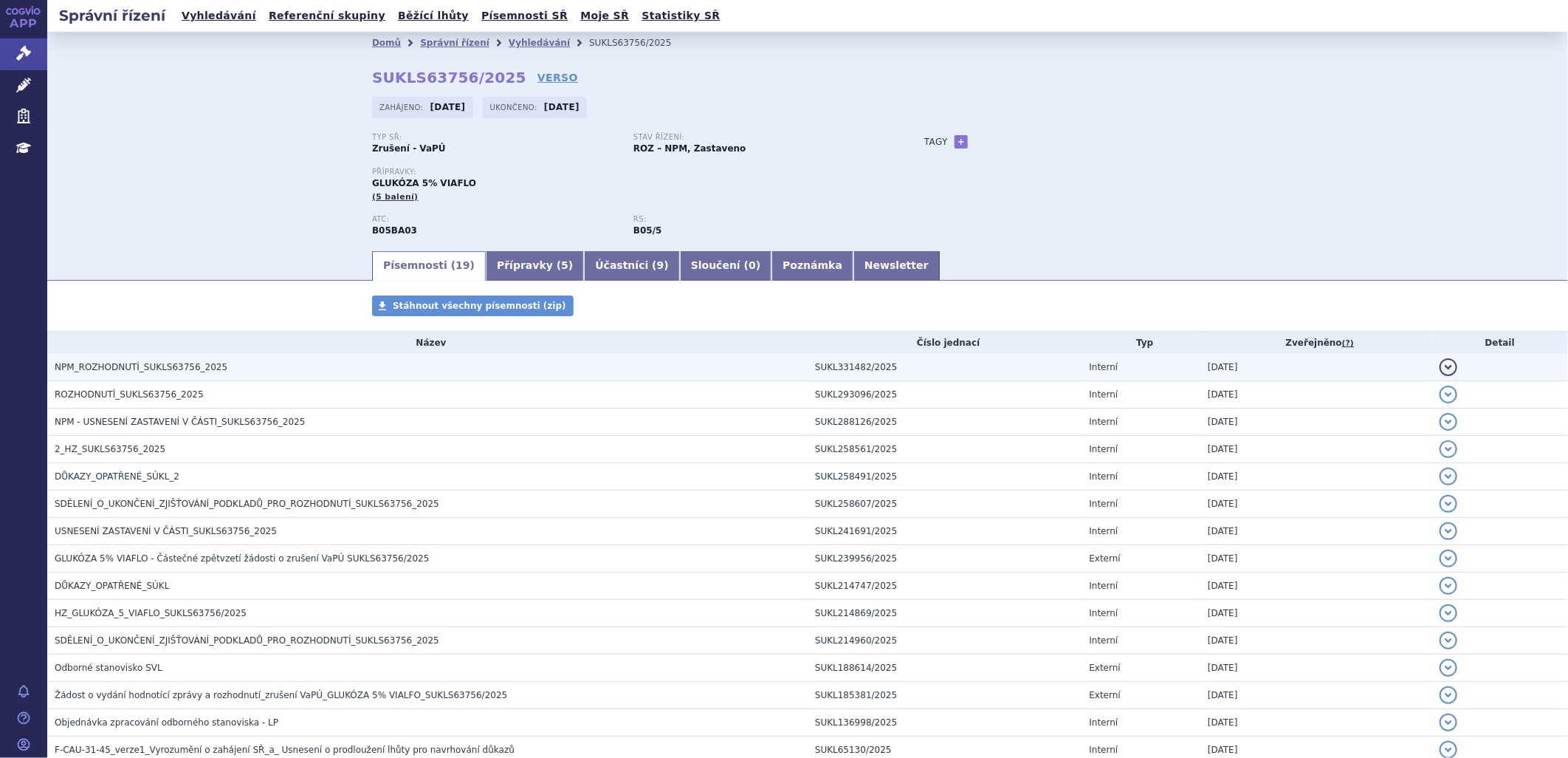
click at [176, 372] on span "NPM_ROZHODNUTÍ_SUKLS63756_2025" at bounding box center [140, 366] width 173 height 10
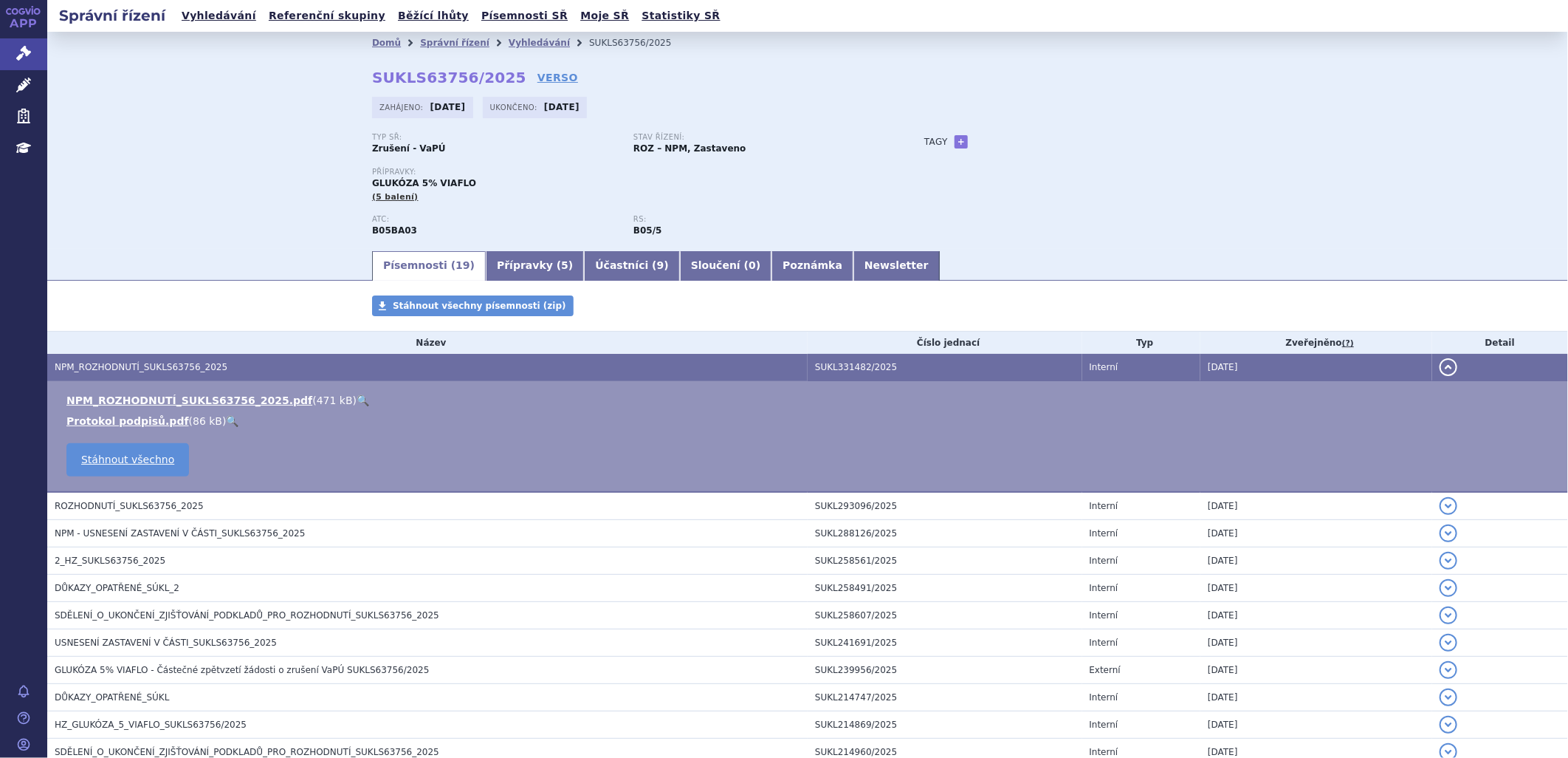
click at [357, 402] on link "🔍" at bounding box center [363, 400] width 12 height 12
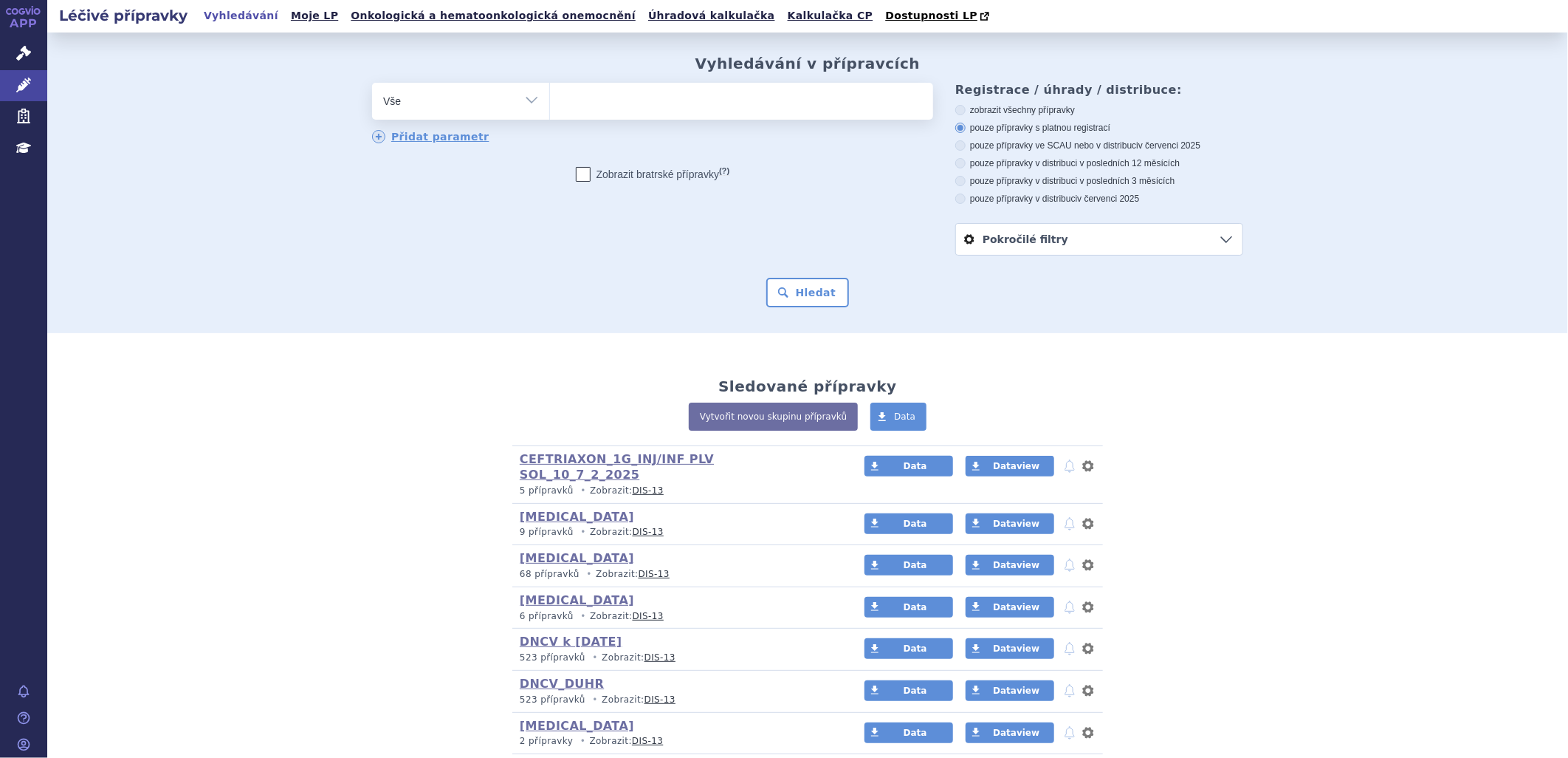
click at [604, 98] on ul at bounding box center [741, 99] width 383 height 31
click at [550, 98] on select at bounding box center [549, 101] width 1 height 37
paste input "GLUKÓZA 5%"
type input "GLUKÓZA 5%"
select select "GLUKÓZA 5%"
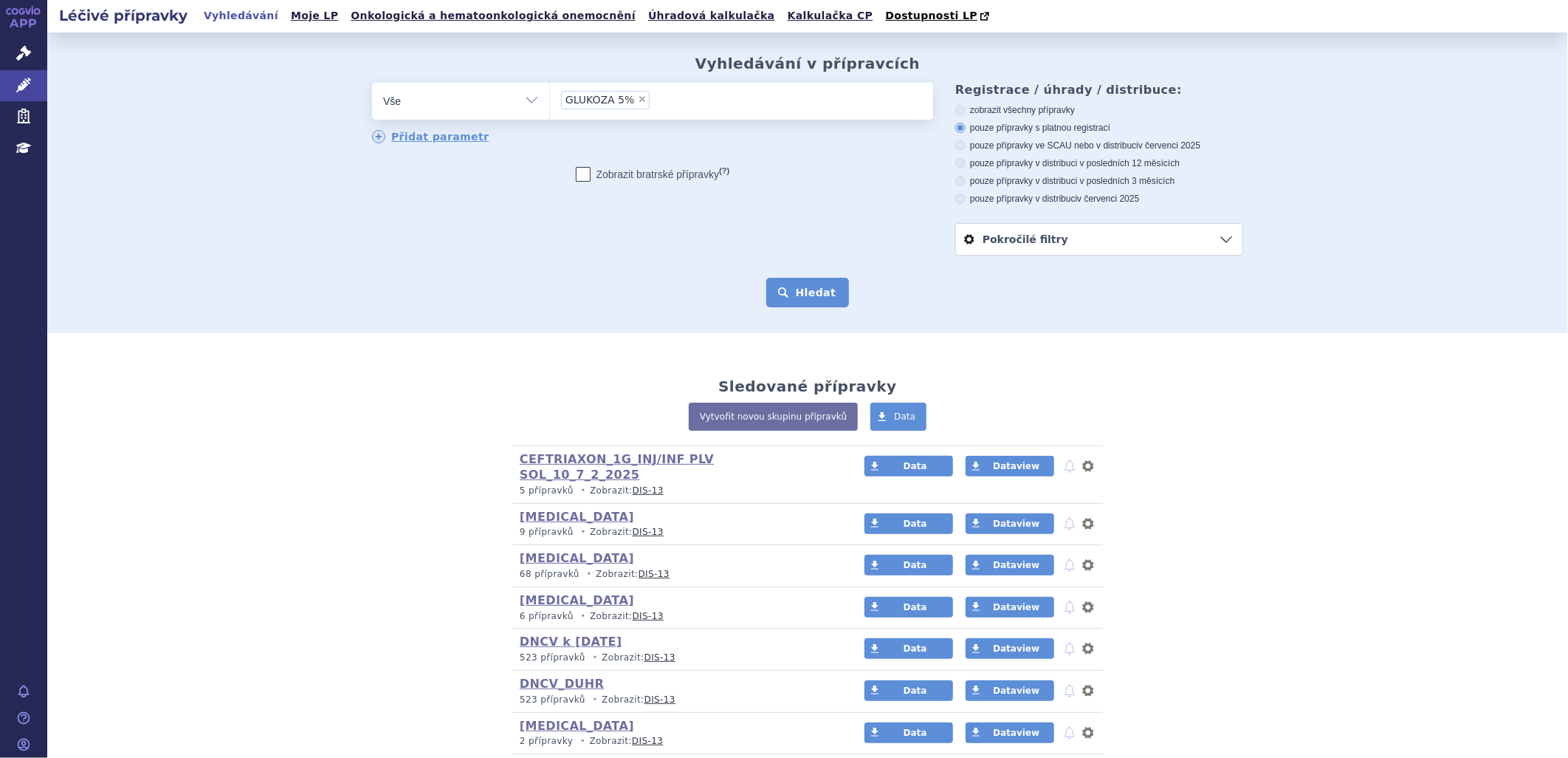
click at [813, 296] on button "Hledat" at bounding box center [808, 292] width 84 height 29
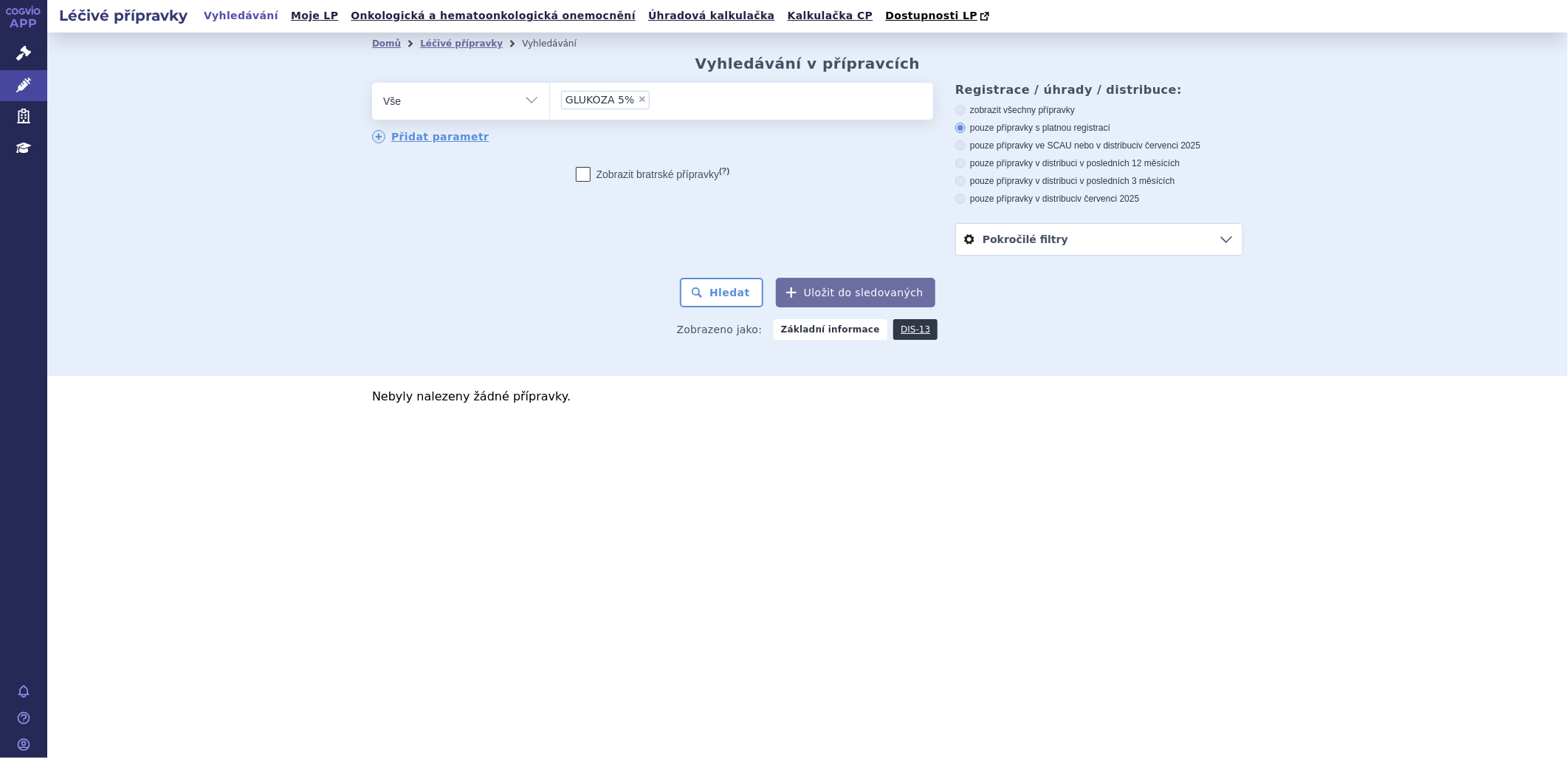
click at [654, 99] on input "GLUKÓZA 5% × GLUKÓZA 5%" at bounding box center [658, 99] width 8 height 19
select select
type input "GLUKÓZA 5%"
type input "GLUKÓZA"
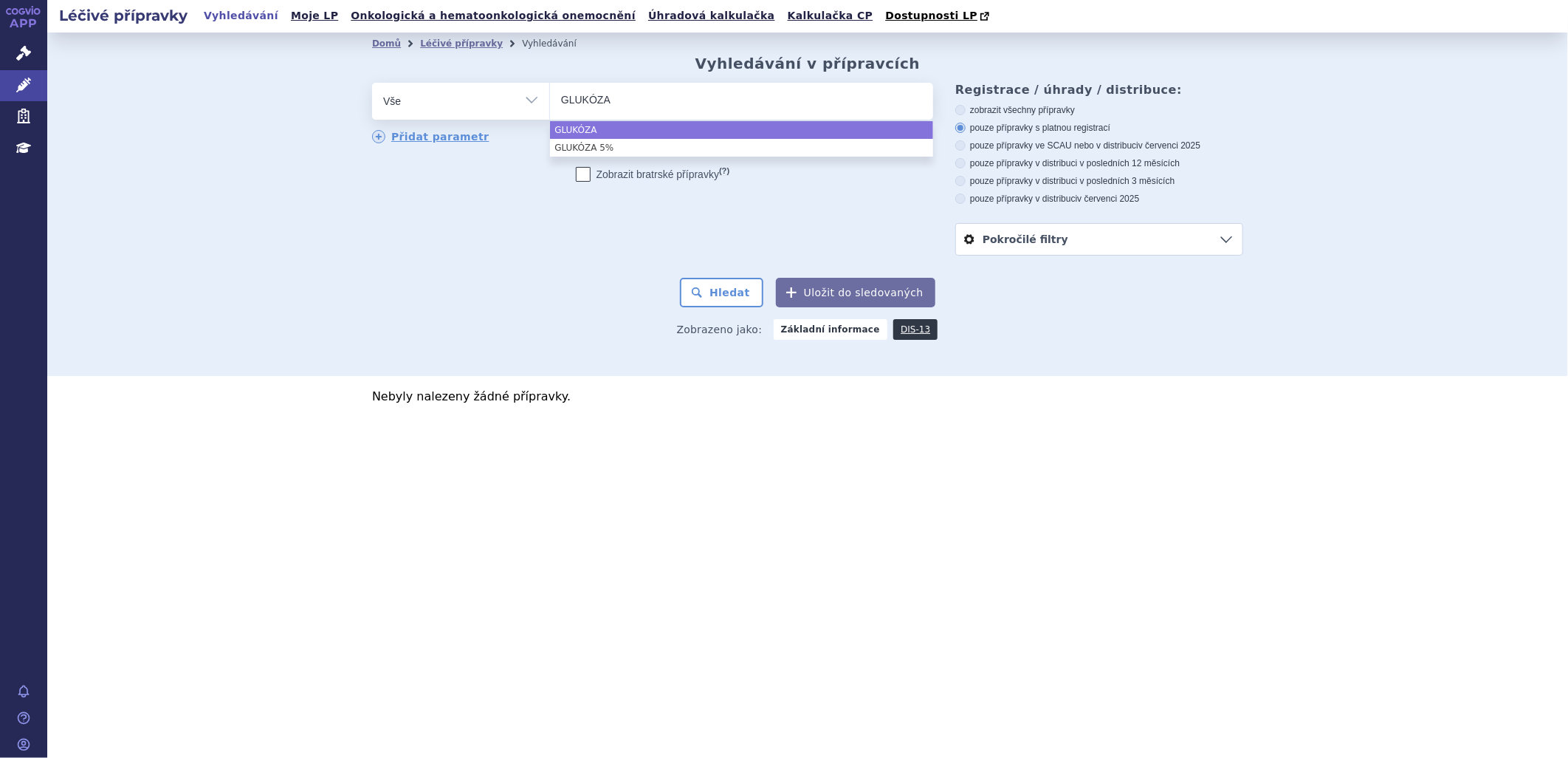
select select "GLUKÓZA"
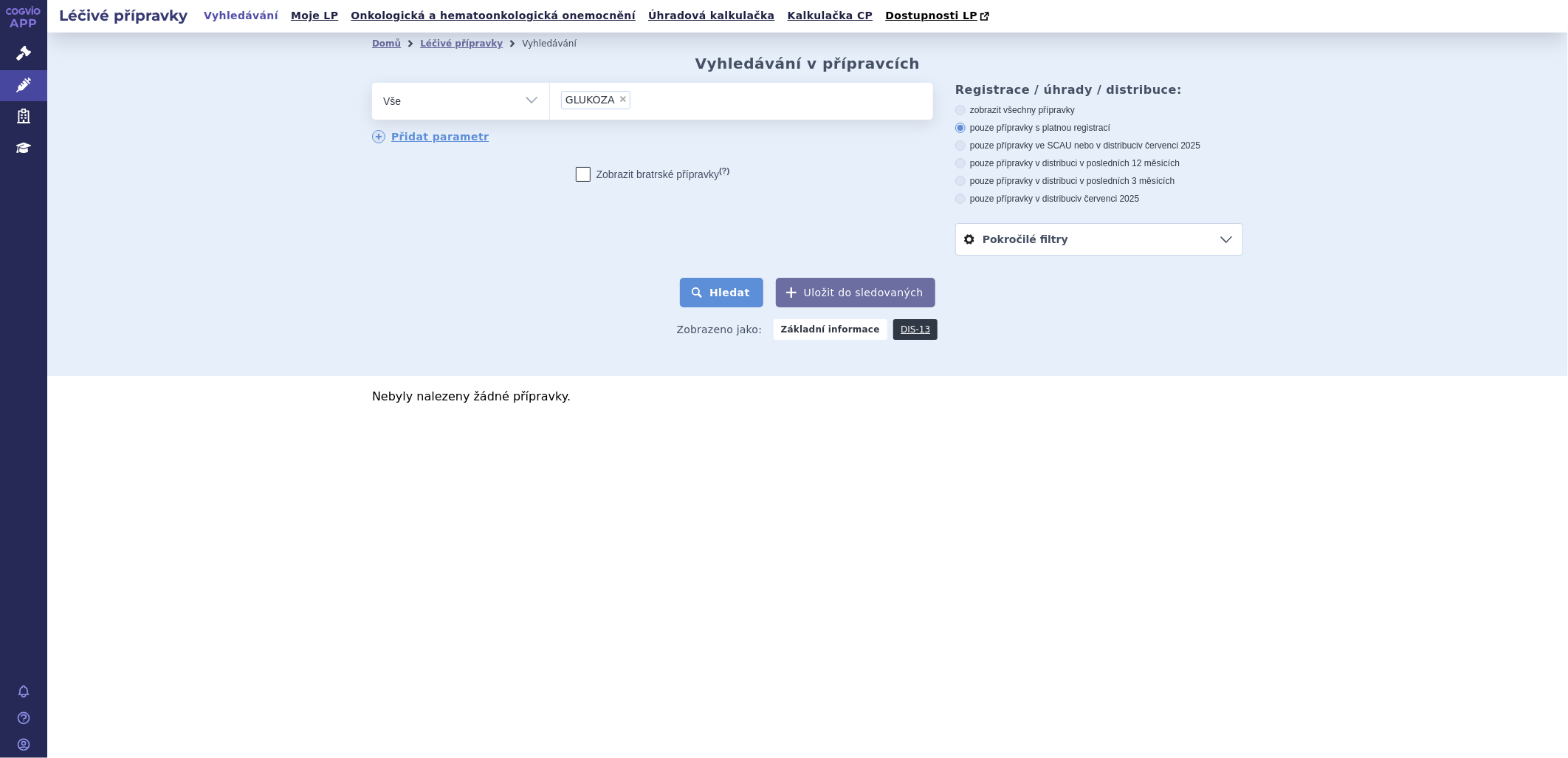
click at [727, 289] on button "Hledat" at bounding box center [722, 292] width 84 height 29
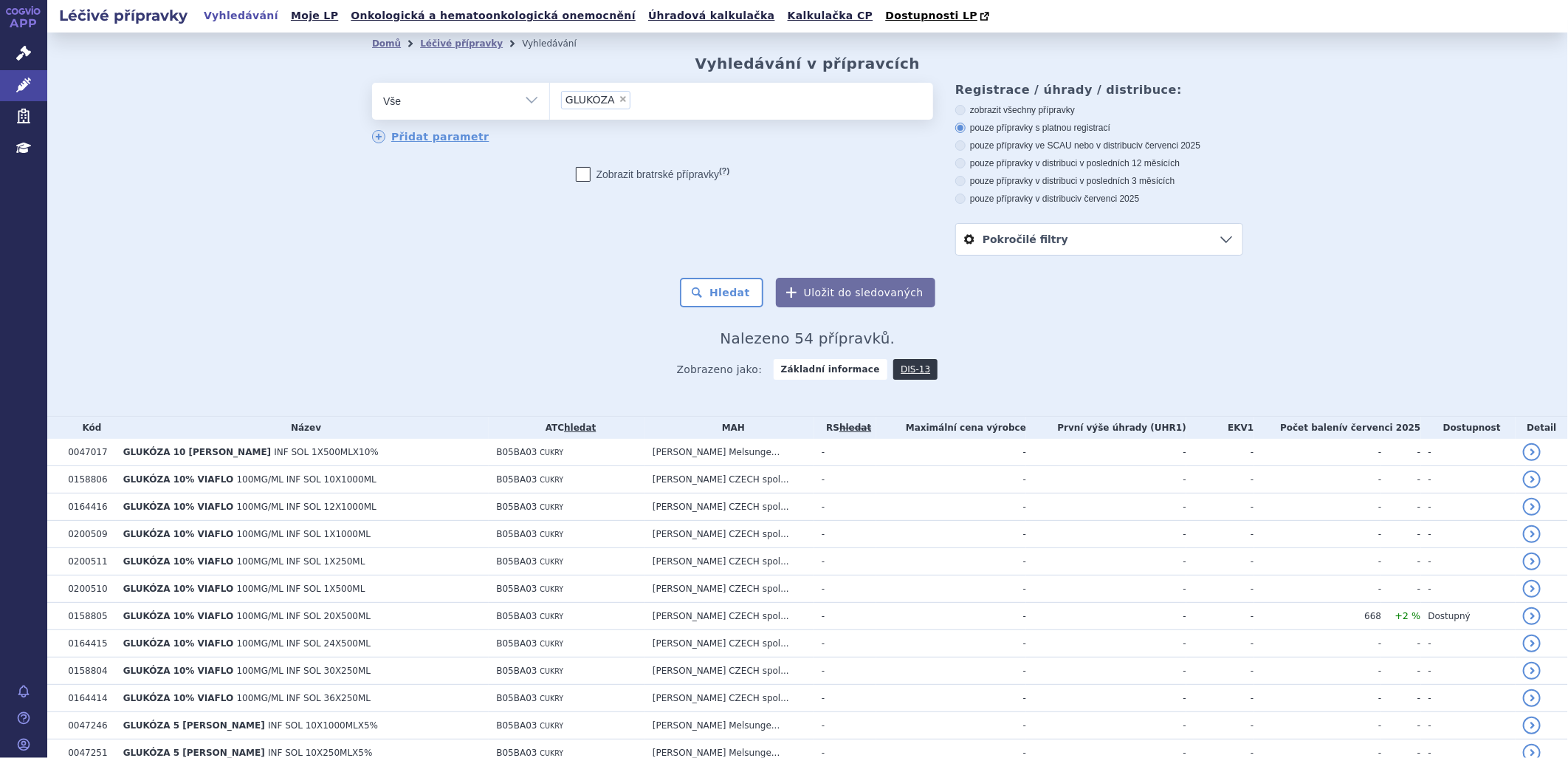
click at [995, 194] on label "pouze přípravky v distribuci v červenci 2025" at bounding box center [1099, 198] width 288 height 12
click at [966, 196] on input "pouze přípravky v distribuci v červenci 2025" at bounding box center [962, 200] width 9 height 9
radio input "true"
click at [732, 294] on button "Hledat" at bounding box center [722, 292] width 84 height 29
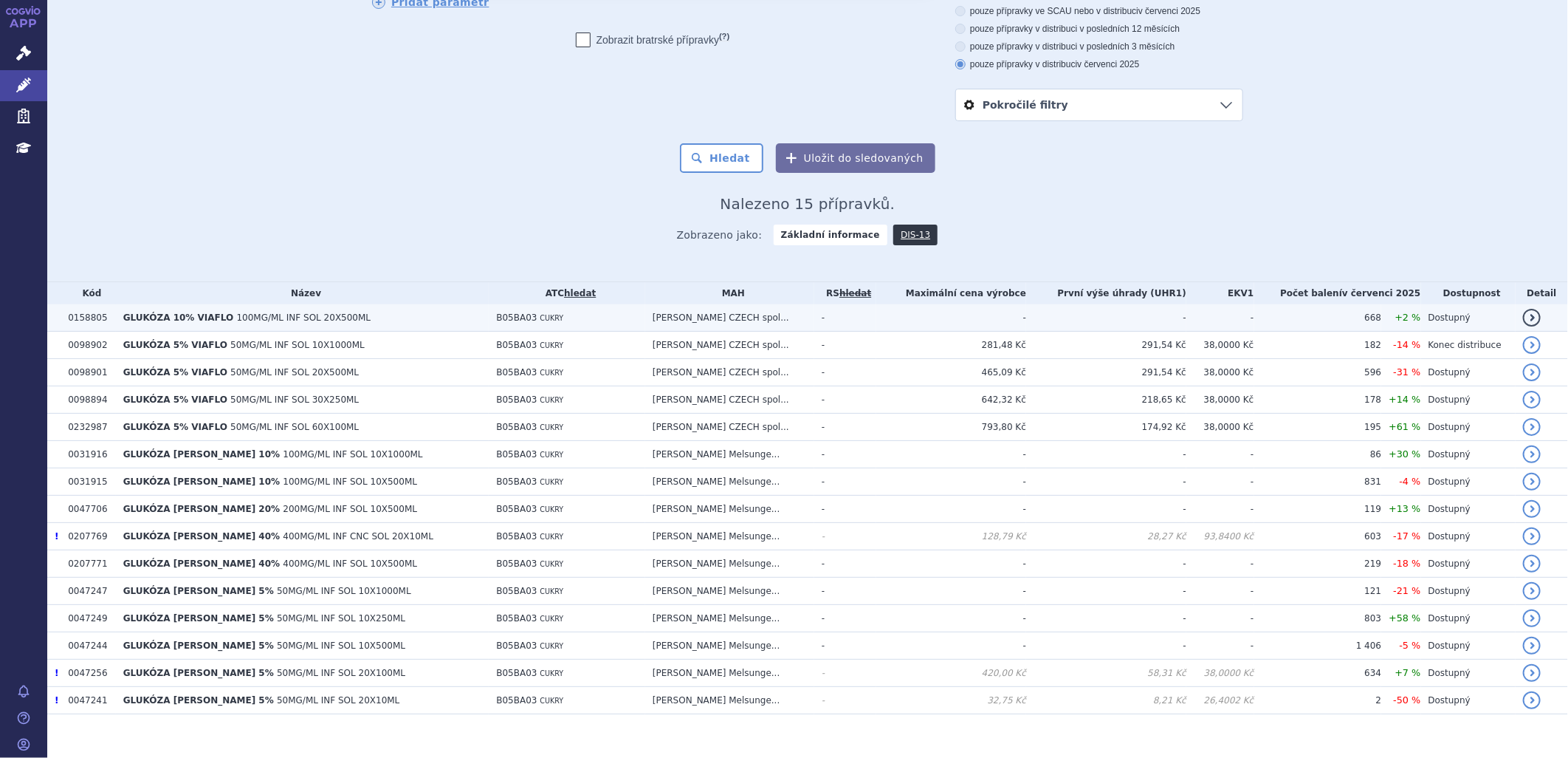
scroll to position [151, 0]
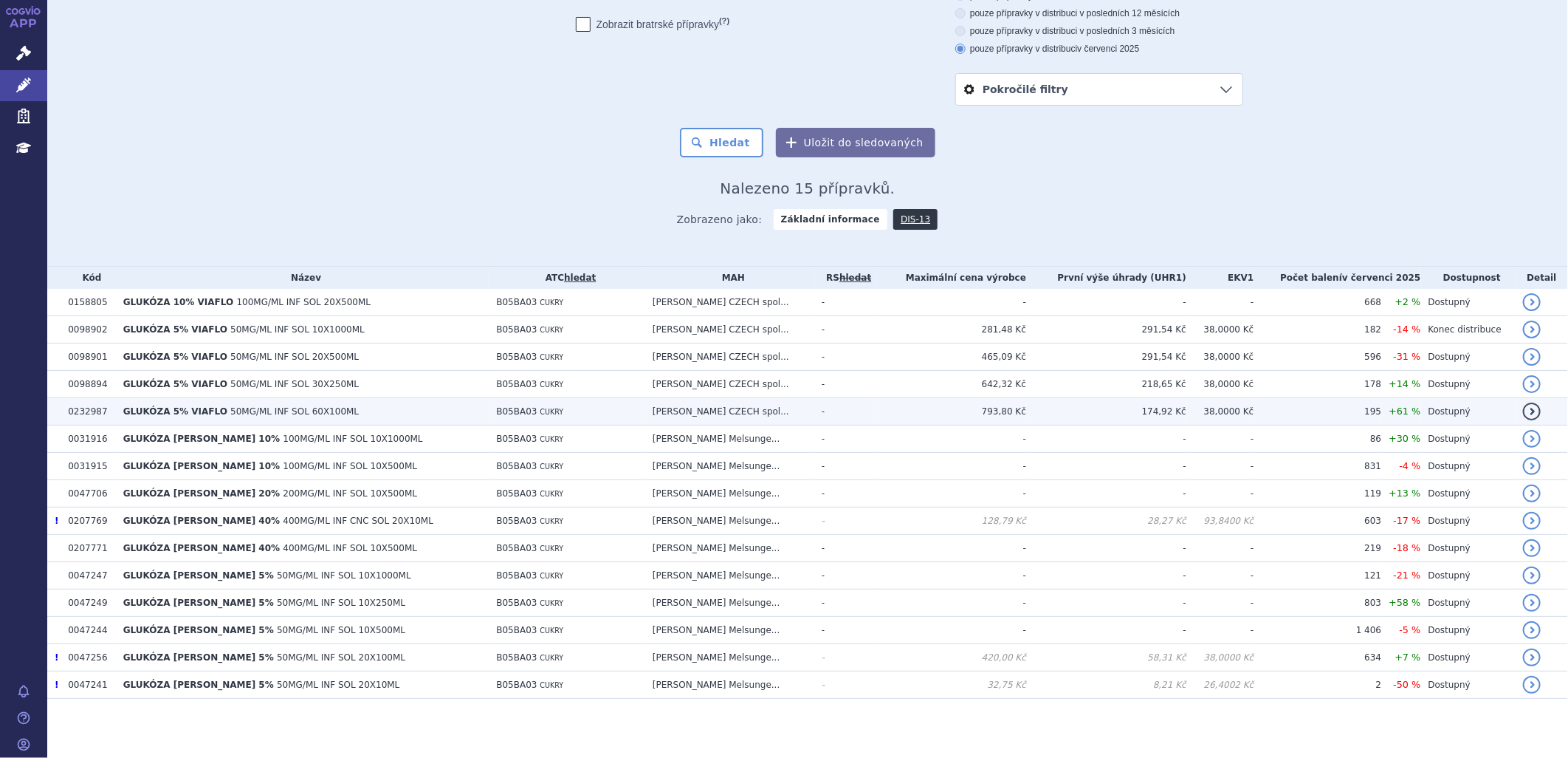
click at [444, 422] on td "GLUKÓZA 5% VIAFLO 50MG/ML INF SOL 60X100ML" at bounding box center [302, 411] width 374 height 27
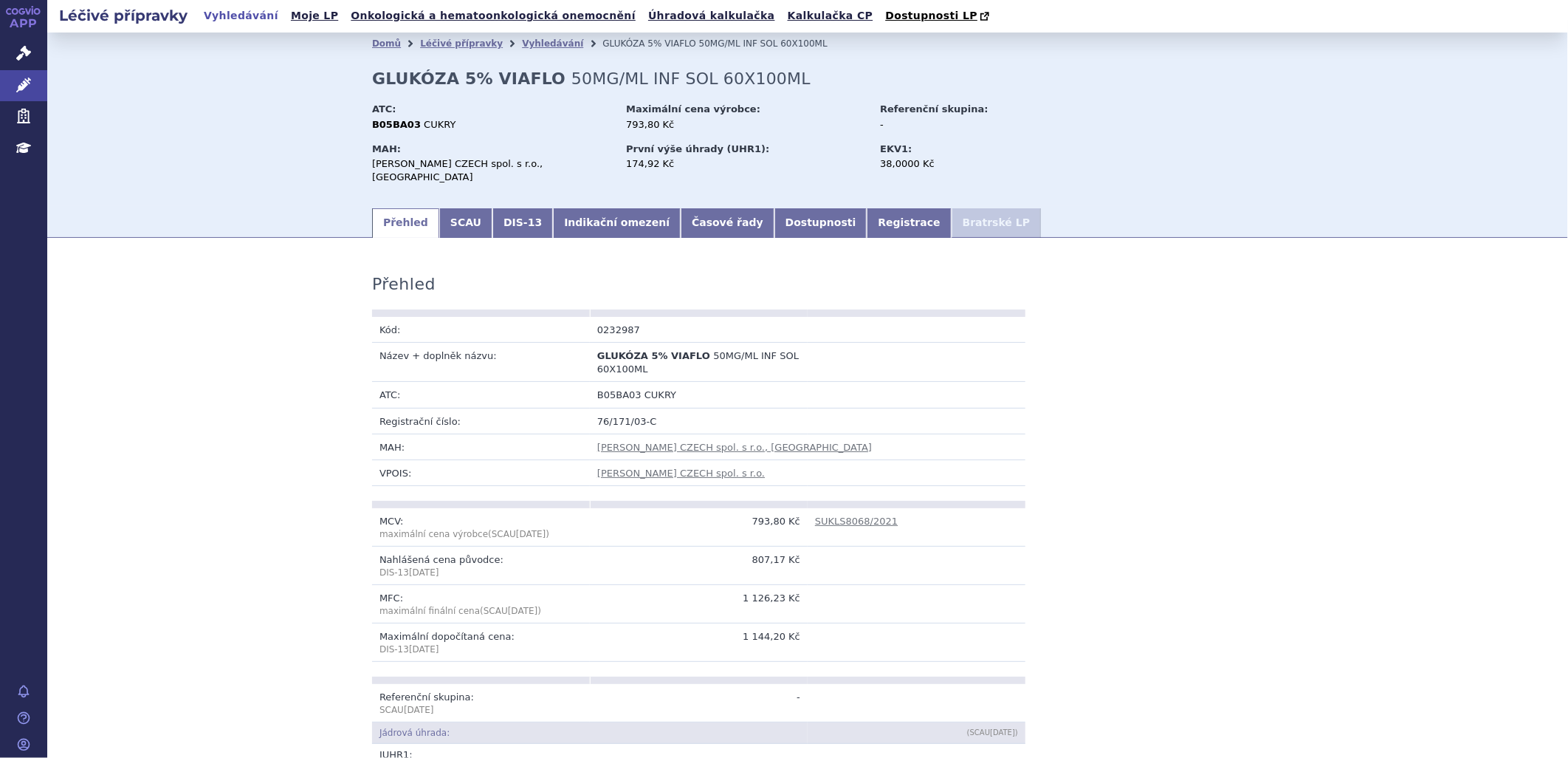
click at [952, 211] on li "Bratrské LP" at bounding box center [996, 223] width 89 height 29
click at [440, 208] on link "SCAU" at bounding box center [465, 223] width 54 height 29
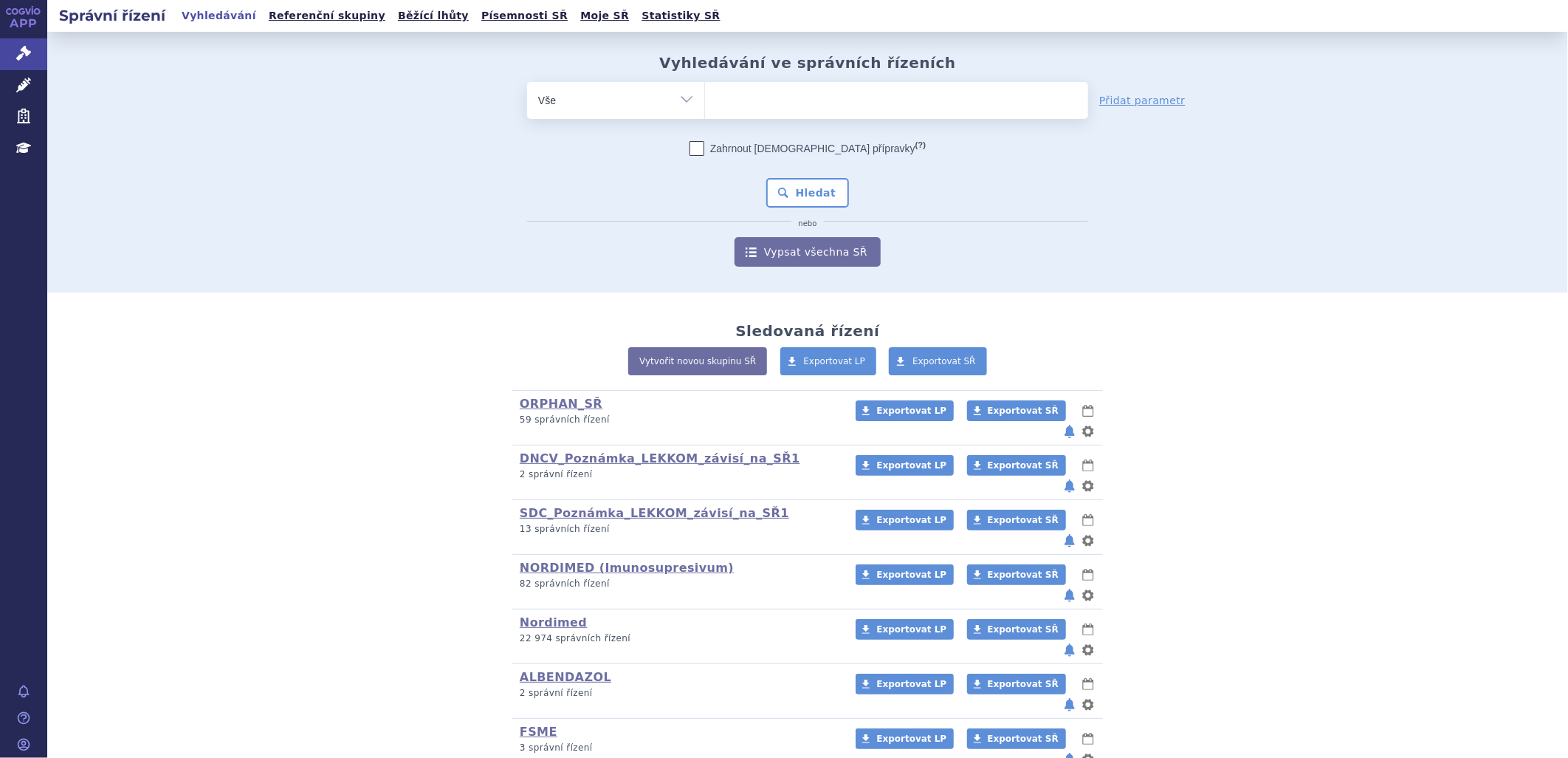
click at [744, 102] on ul at bounding box center [896, 98] width 383 height 31
click at [705, 102] on select at bounding box center [704, 100] width 1 height 37
type input "re"
type input "revi"
type input "revize"
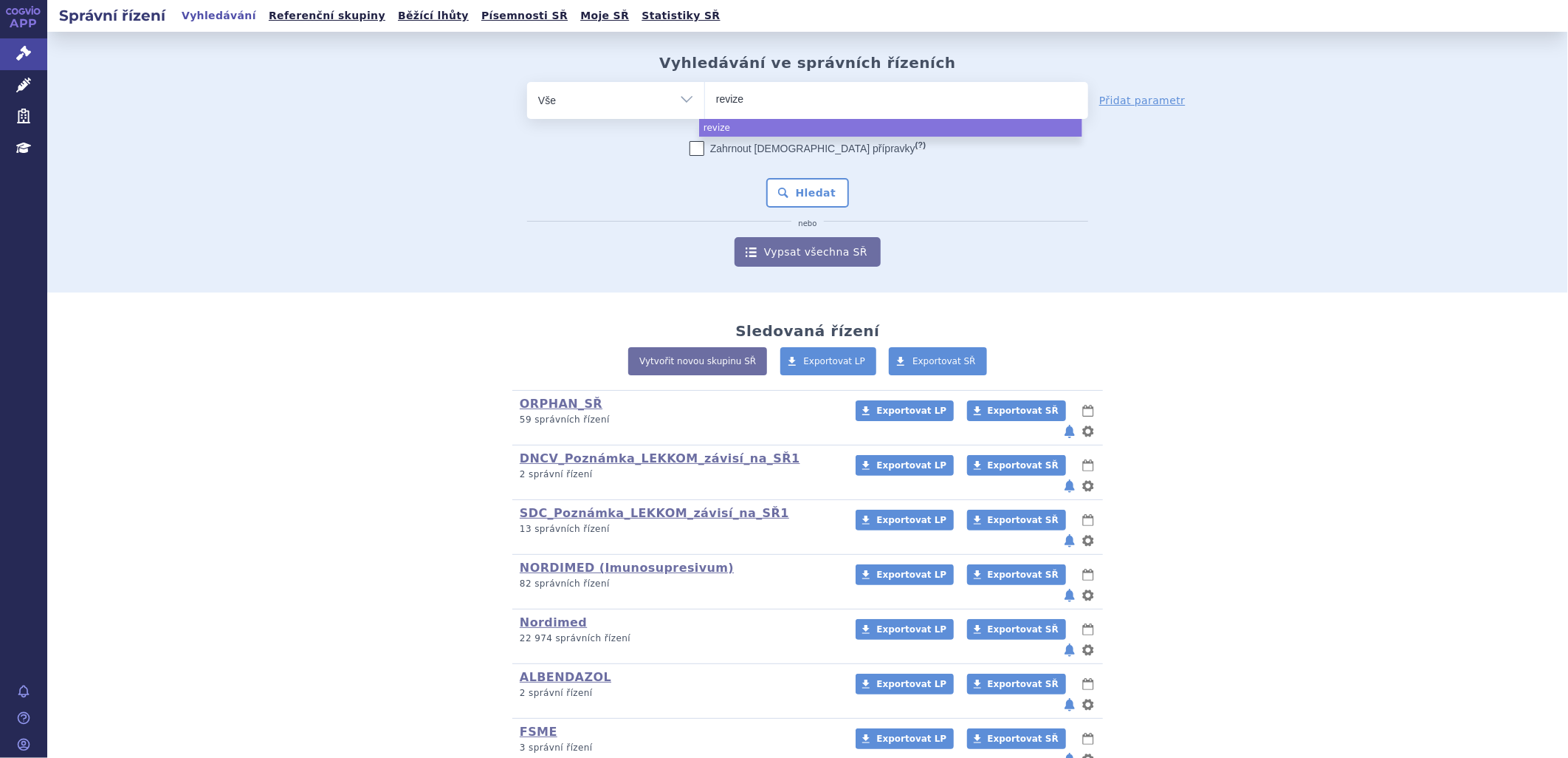
type input "revize"
type input "revize k"
type input "revize ko"
type input "revize kova"
type input "revize koval"
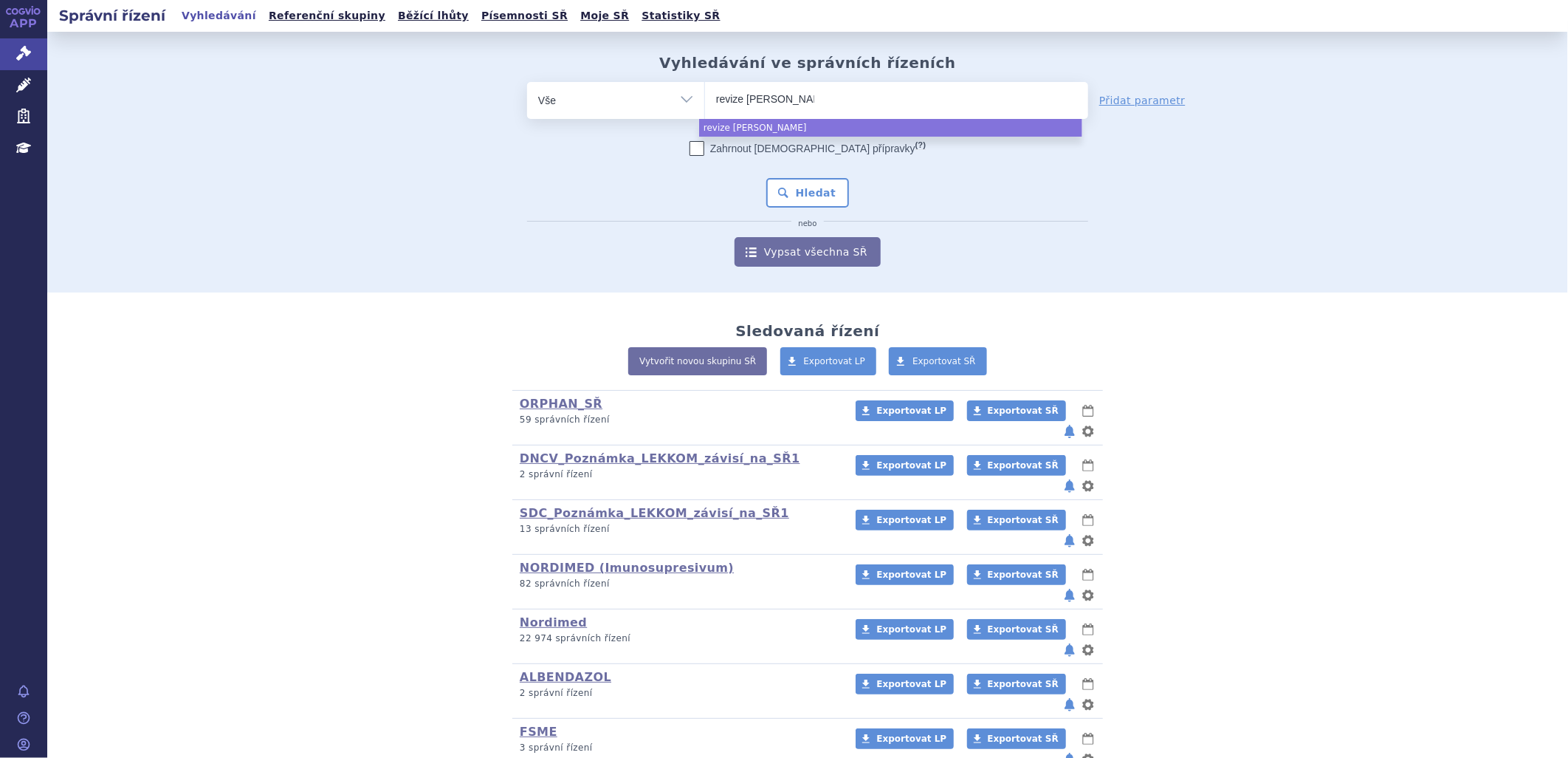
type input "revize kovalt"
type input "revize kovaltr"
type input "revize kovaltry"
select select "revize kovaltry"
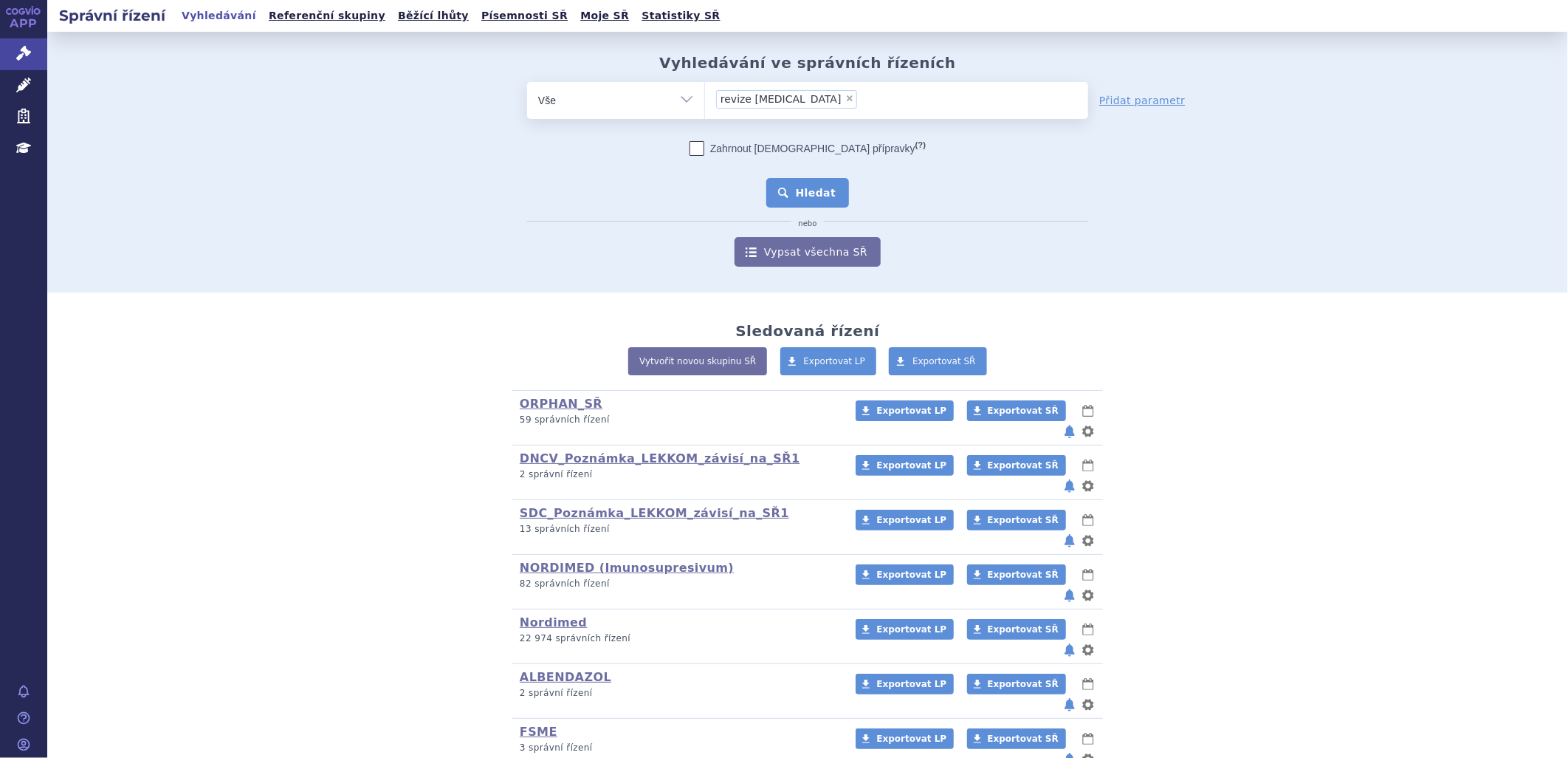
click at [825, 192] on button "Hledat" at bounding box center [808, 192] width 84 height 29
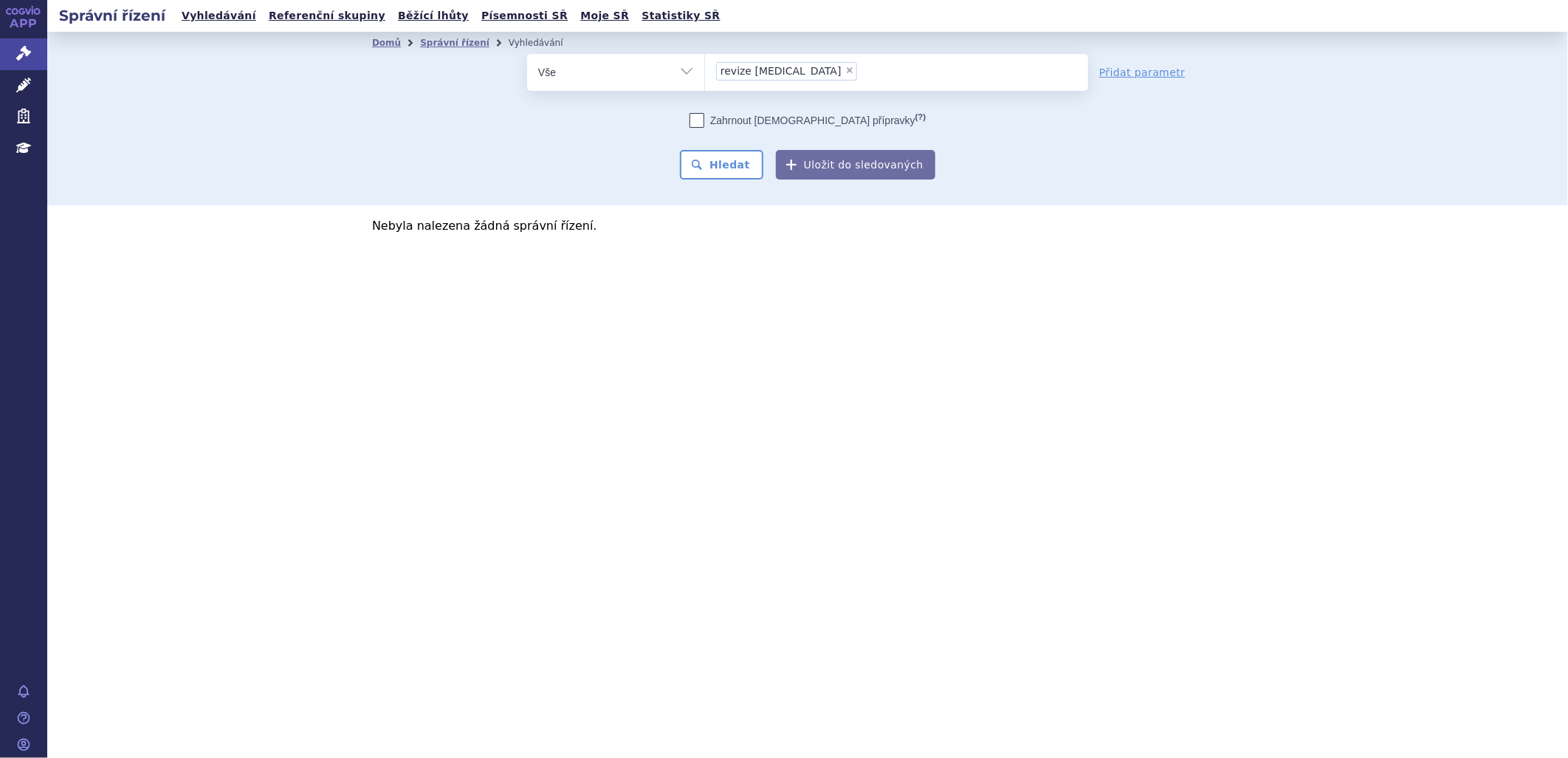
click at [801, 71] on li "× revize [MEDICAL_DATA]" at bounding box center [786, 71] width 141 height 19
click at [705, 71] on select "revize [MEDICAL_DATA]" at bounding box center [704, 72] width 1 height 37
select select
type input "revize [MEDICAL_DATA]"
type input "revize kova"
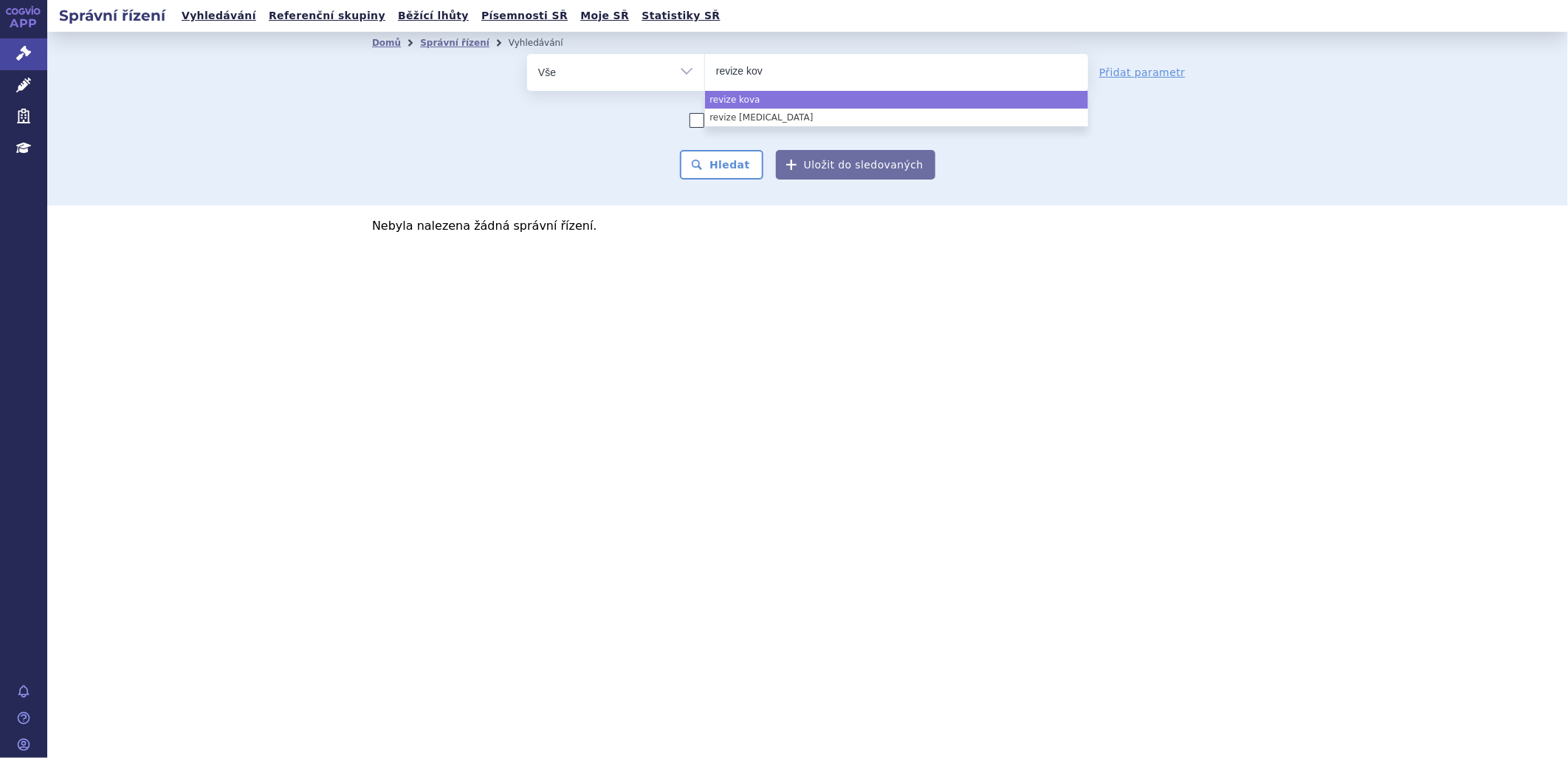
type input "revize ko"
type input "revize k"
type input "revize"
type input "revize a"
type input "revize ada"
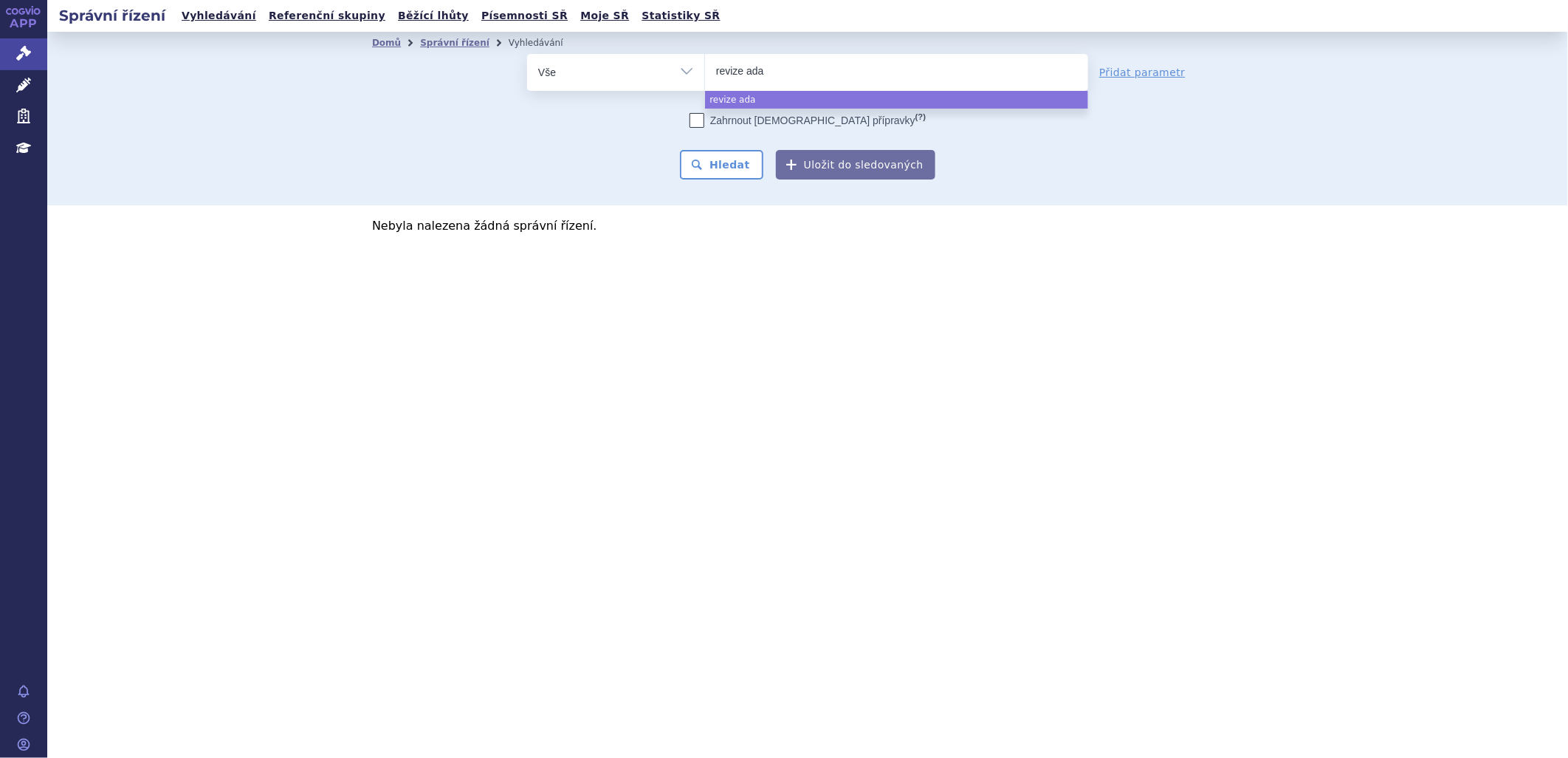
type input "revize adav"
type input "revize adava"
type input "revize adavat"
type input "revize adavate"
select select "revize adavate"
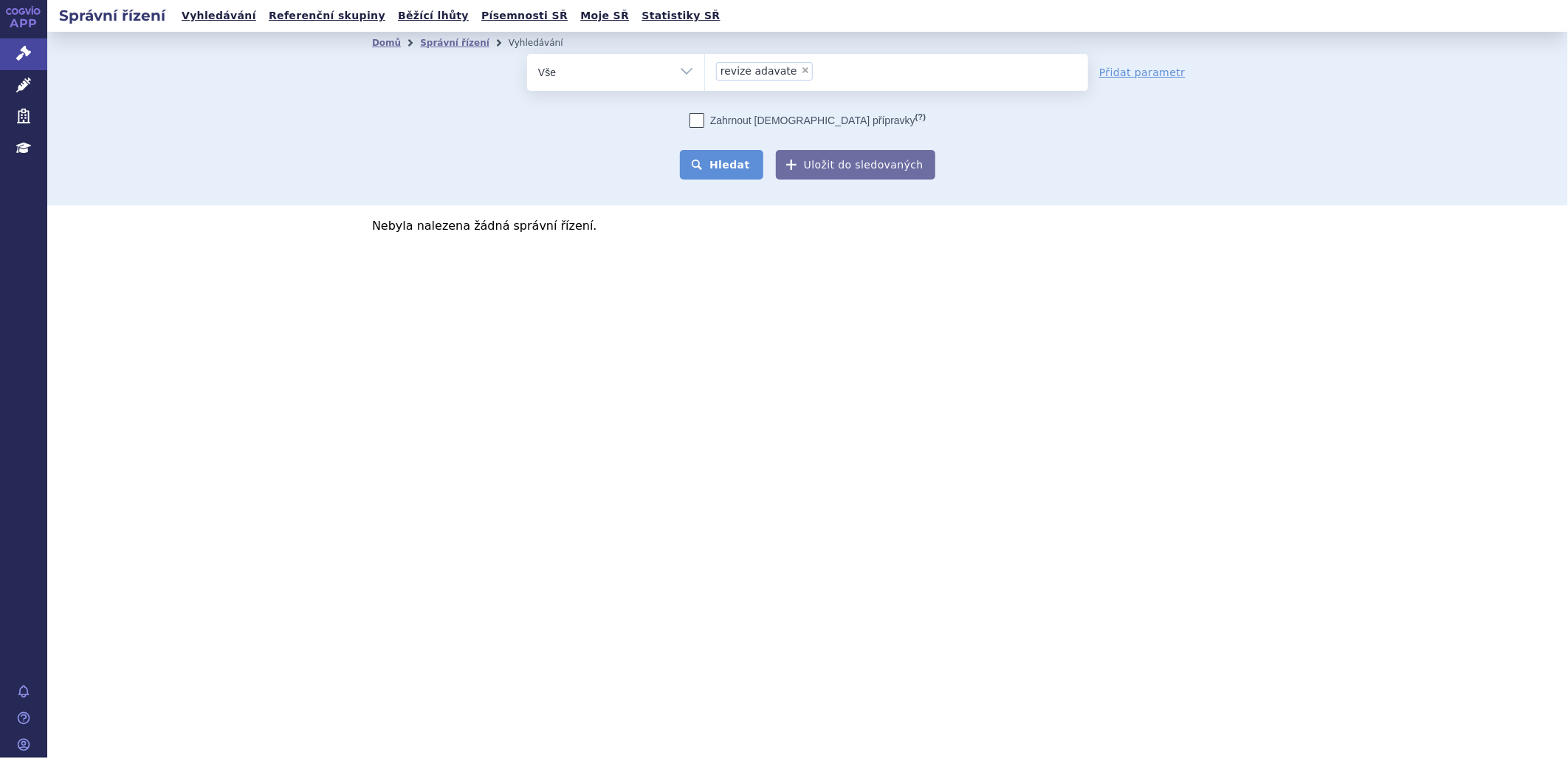
click at [735, 159] on button "Hledat" at bounding box center [722, 164] width 84 height 29
click at [696, 157] on button "Hledat" at bounding box center [722, 164] width 84 height 29
click at [801, 69] on span "×" at bounding box center [805, 70] width 9 height 9
click at [705, 69] on select "revize adavate" at bounding box center [704, 72] width 1 height 37
select select
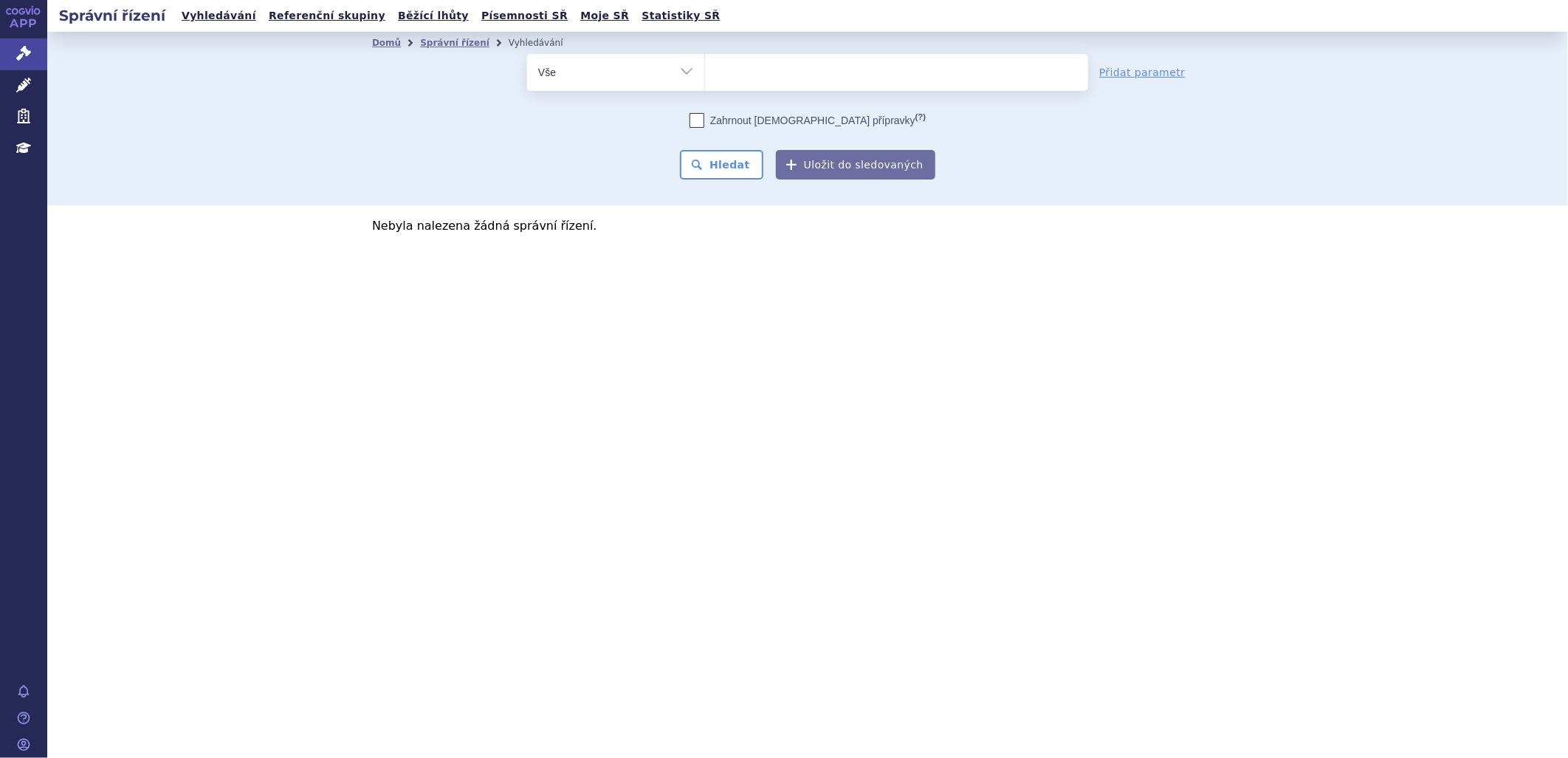
type input "[MEDICAL_DATA]"
select select "[MEDICAL_DATA]"
click at [730, 158] on button "Hledat" at bounding box center [722, 164] width 84 height 29
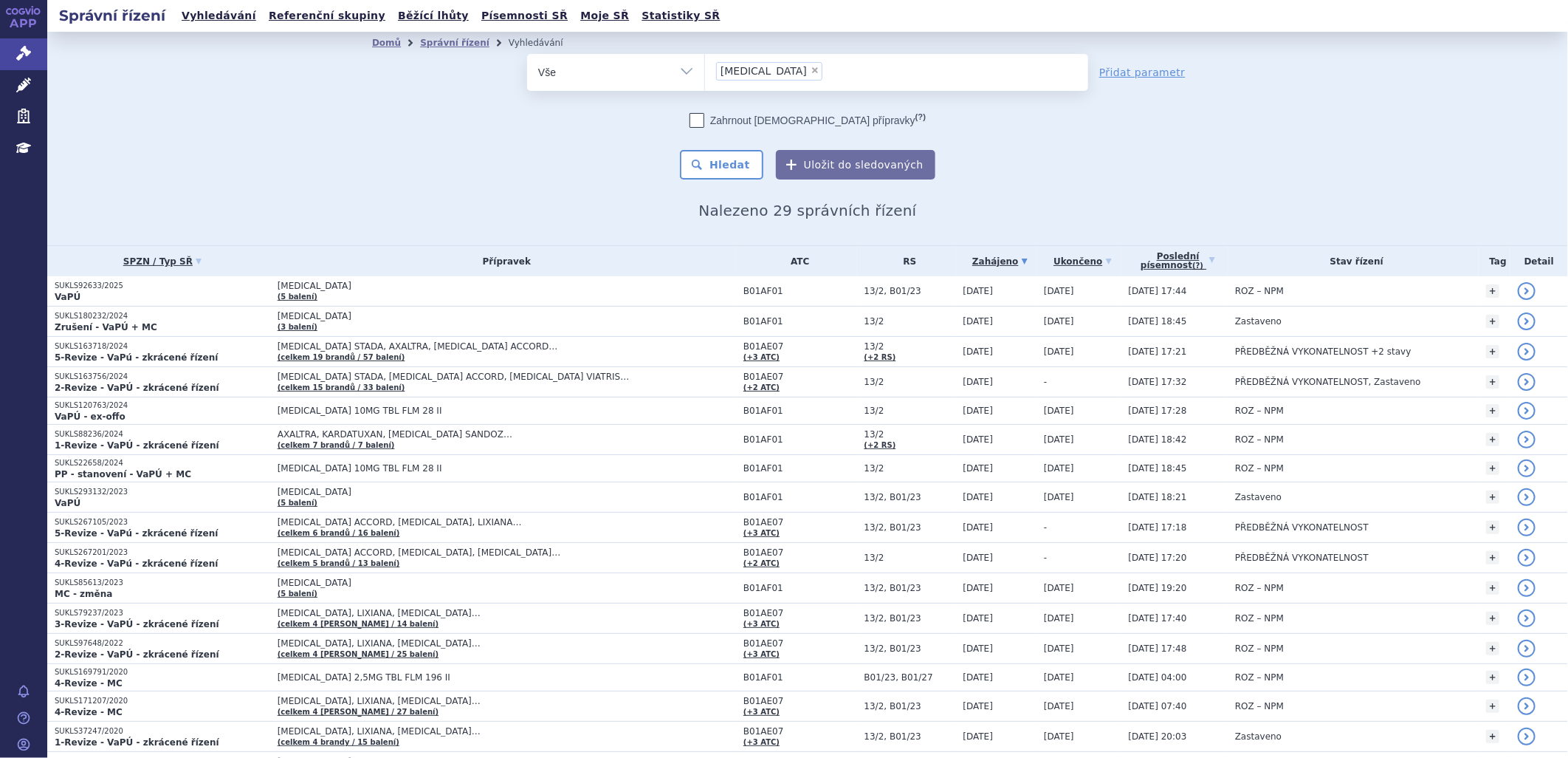
drag, startPoint x: 764, startPoint y: 68, endPoint x: 784, endPoint y: 82, distance: 24.4
click at [810, 68] on span "×" at bounding box center [814, 70] width 9 height 9
click at [705, 68] on select "XARELTO" at bounding box center [704, 72] width 1 height 37
select select
type input "0237970"
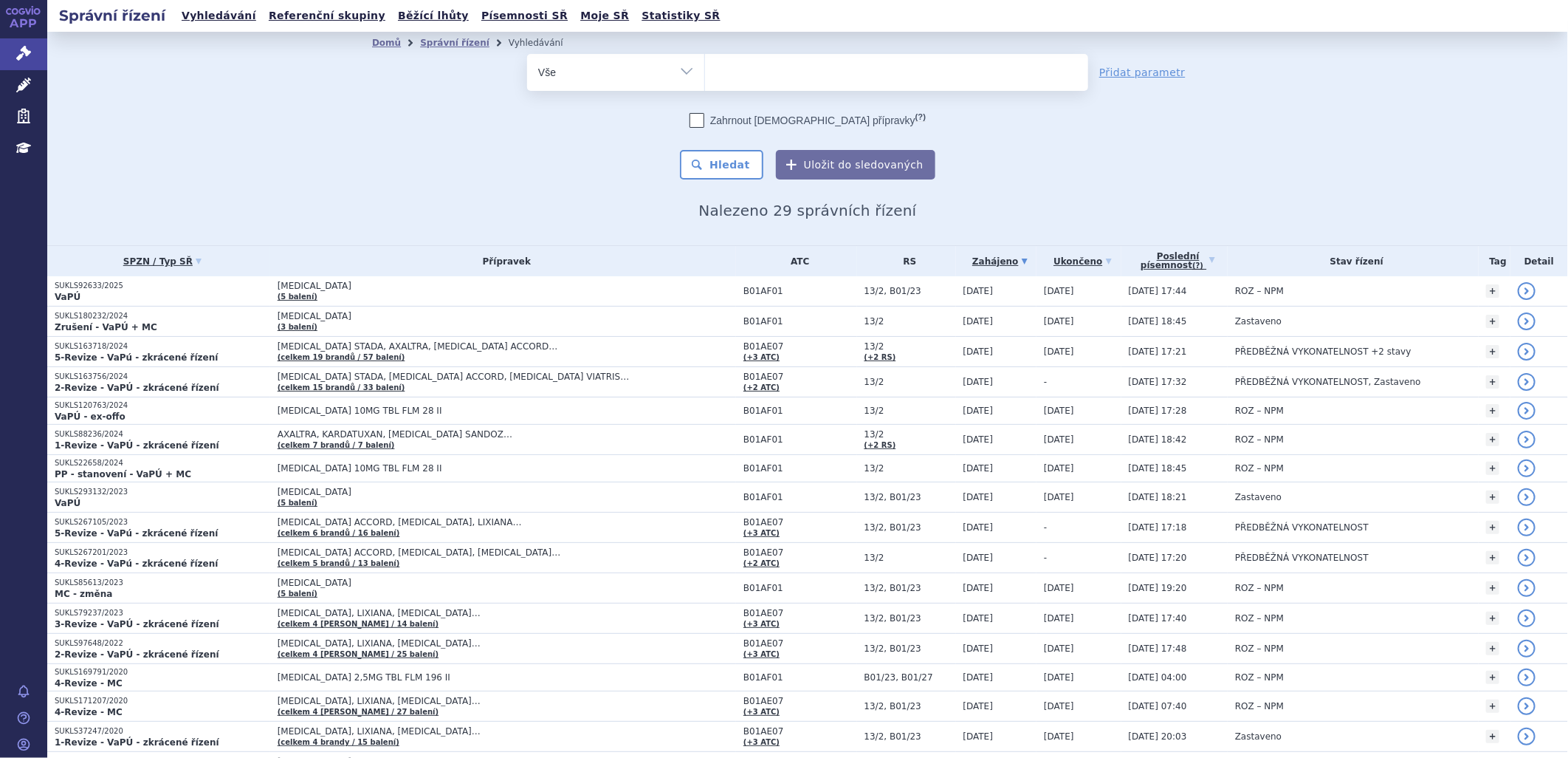
select select "0237970"
click at [729, 160] on button "Hledat" at bounding box center [722, 164] width 84 height 29
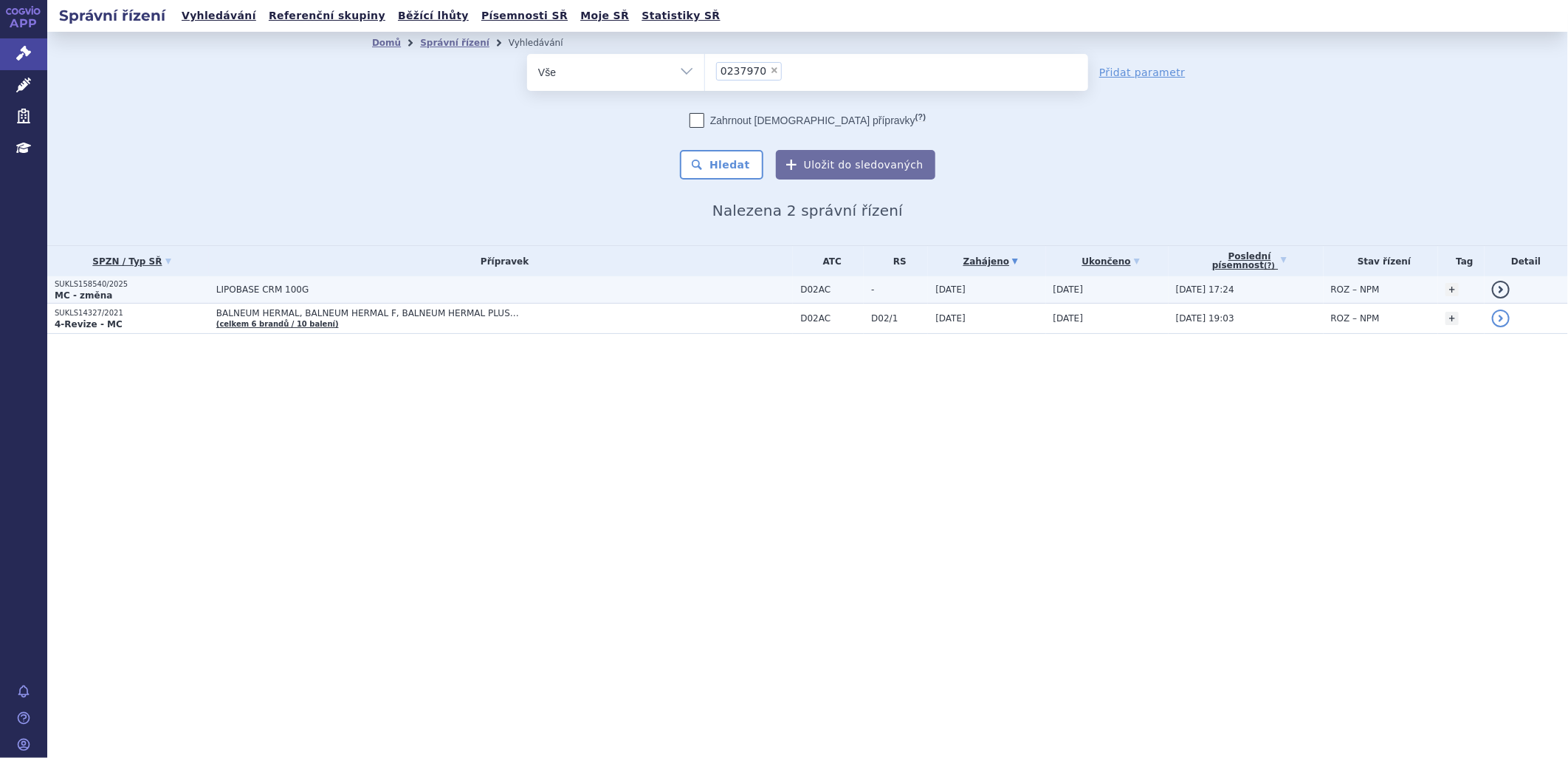
click at [281, 289] on span "LIPOBASE CRM 100G" at bounding box center [401, 289] width 369 height 10
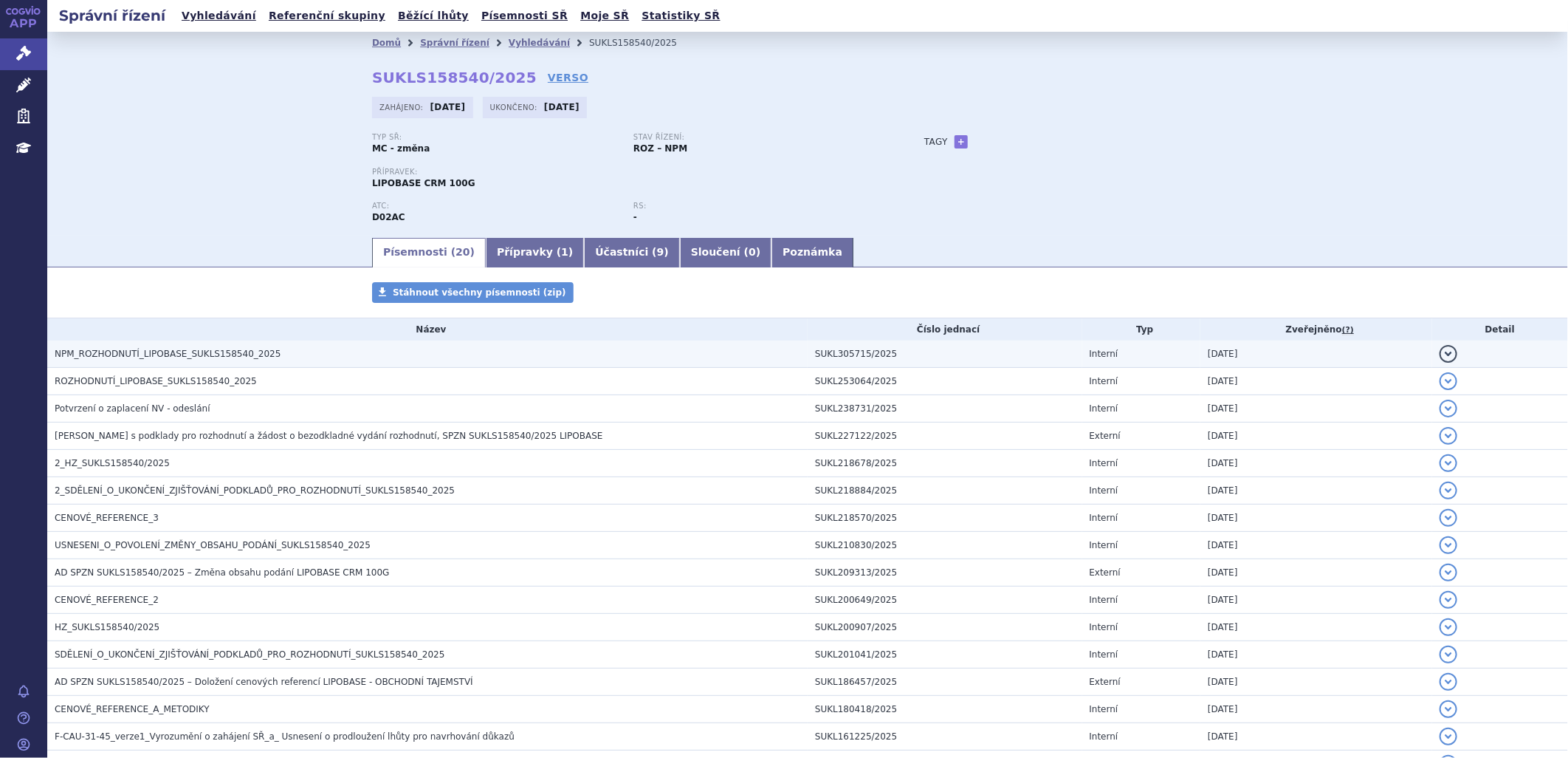
click at [230, 357] on span "NPM_ROZHODNUTÍ_LIPOBASE_SUKLS158540_2025" at bounding box center [167, 353] width 226 height 10
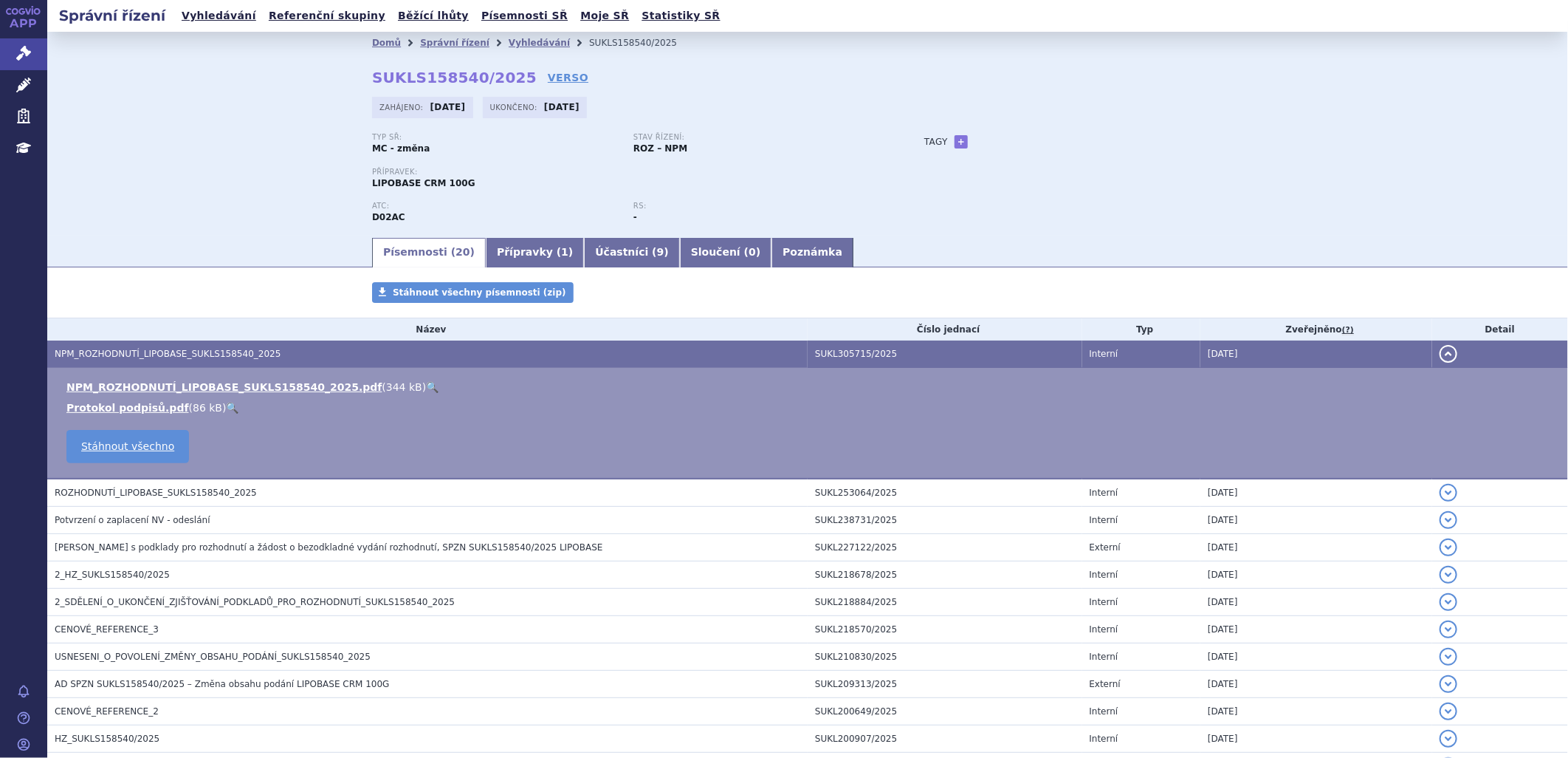
click at [426, 386] on link "🔍" at bounding box center [432, 386] width 12 height 12
